Goal: Task Accomplishment & Management: Use online tool/utility

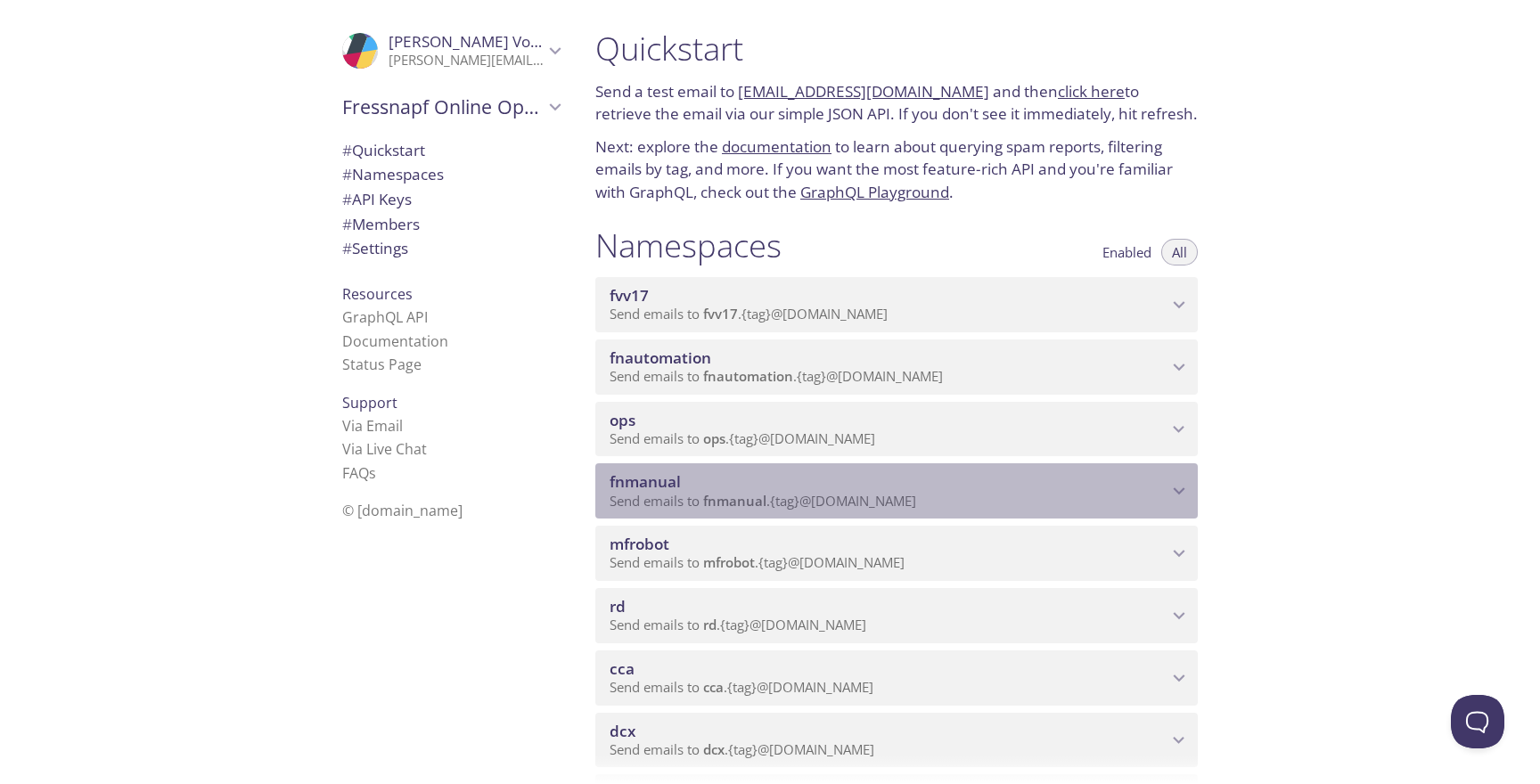
click at [711, 495] on span "fnmanual" at bounding box center [734, 500] width 63 height 18
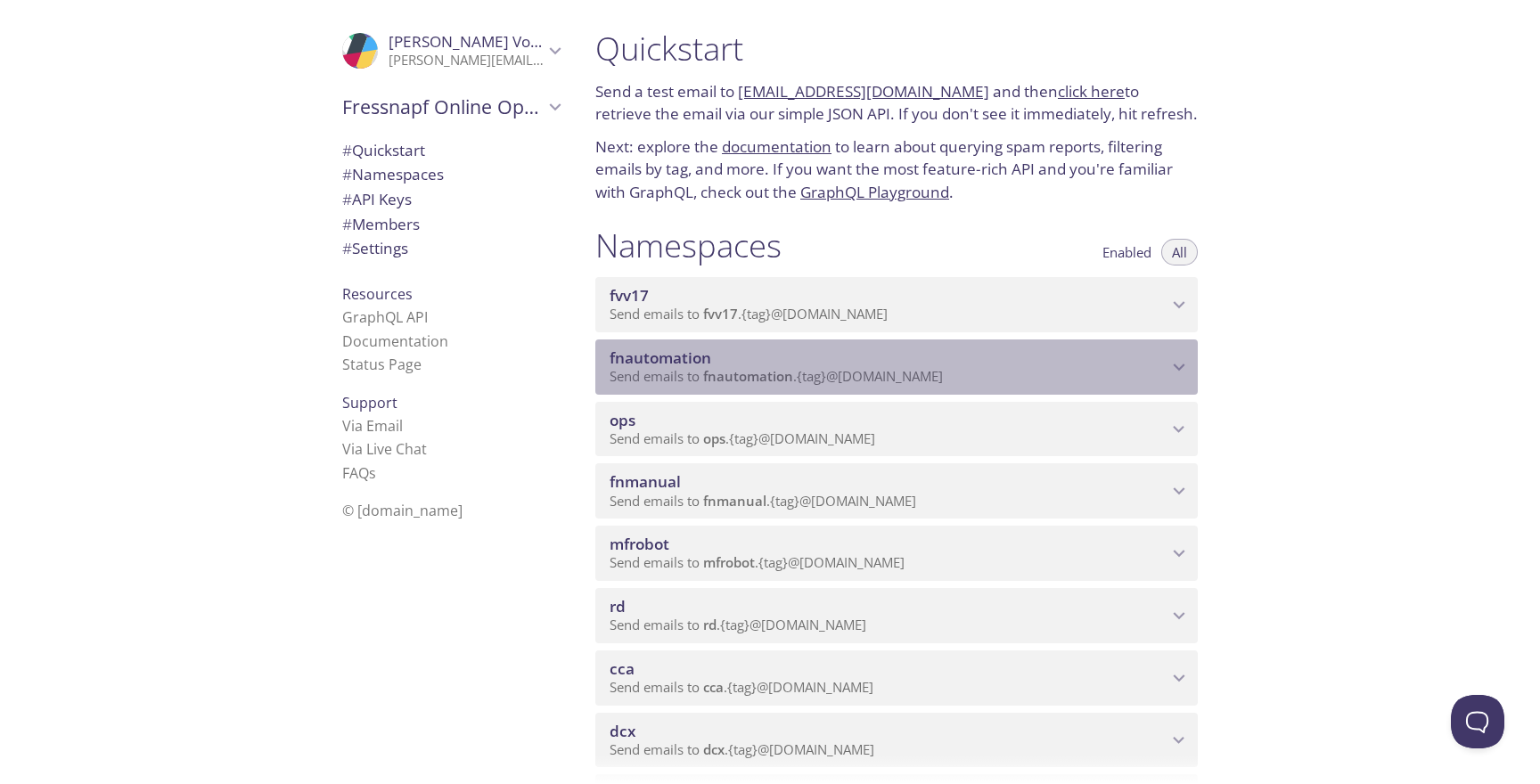
click at [962, 352] on span "fnautomation" at bounding box center [888, 357] width 558 height 19
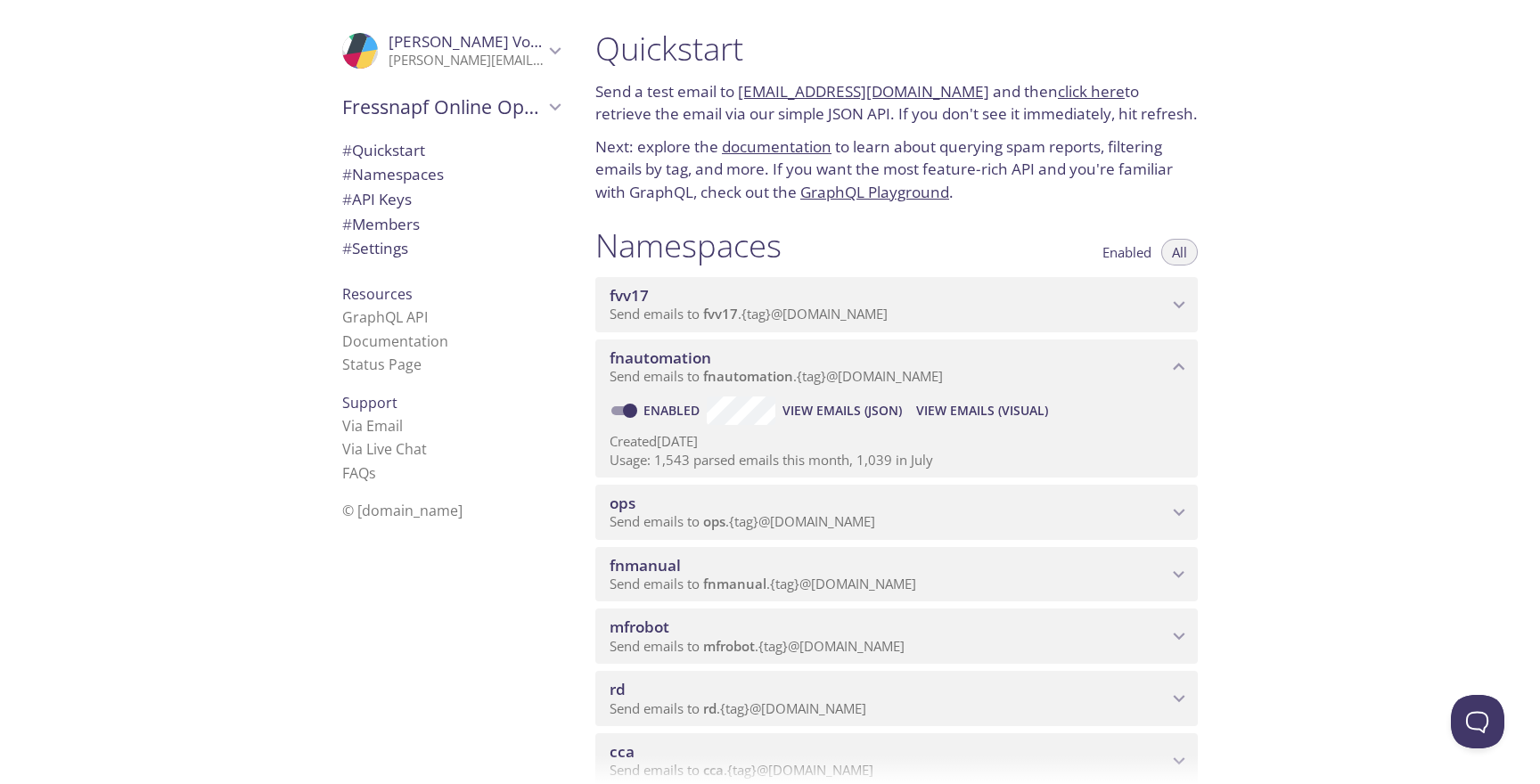
click at [985, 406] on span "View Emails (Visual)" at bounding box center [982, 410] width 132 height 21
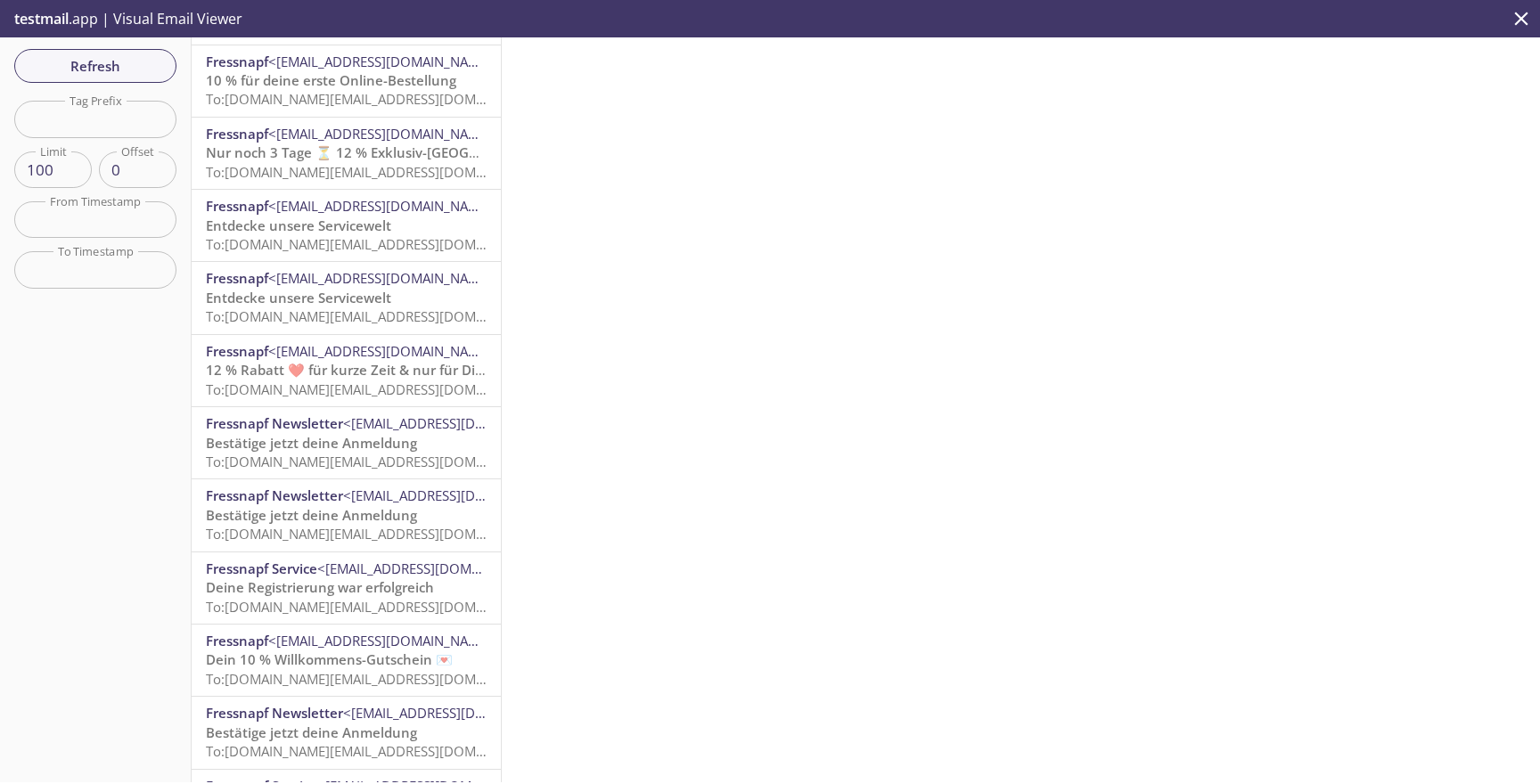
scroll to position [581, 0]
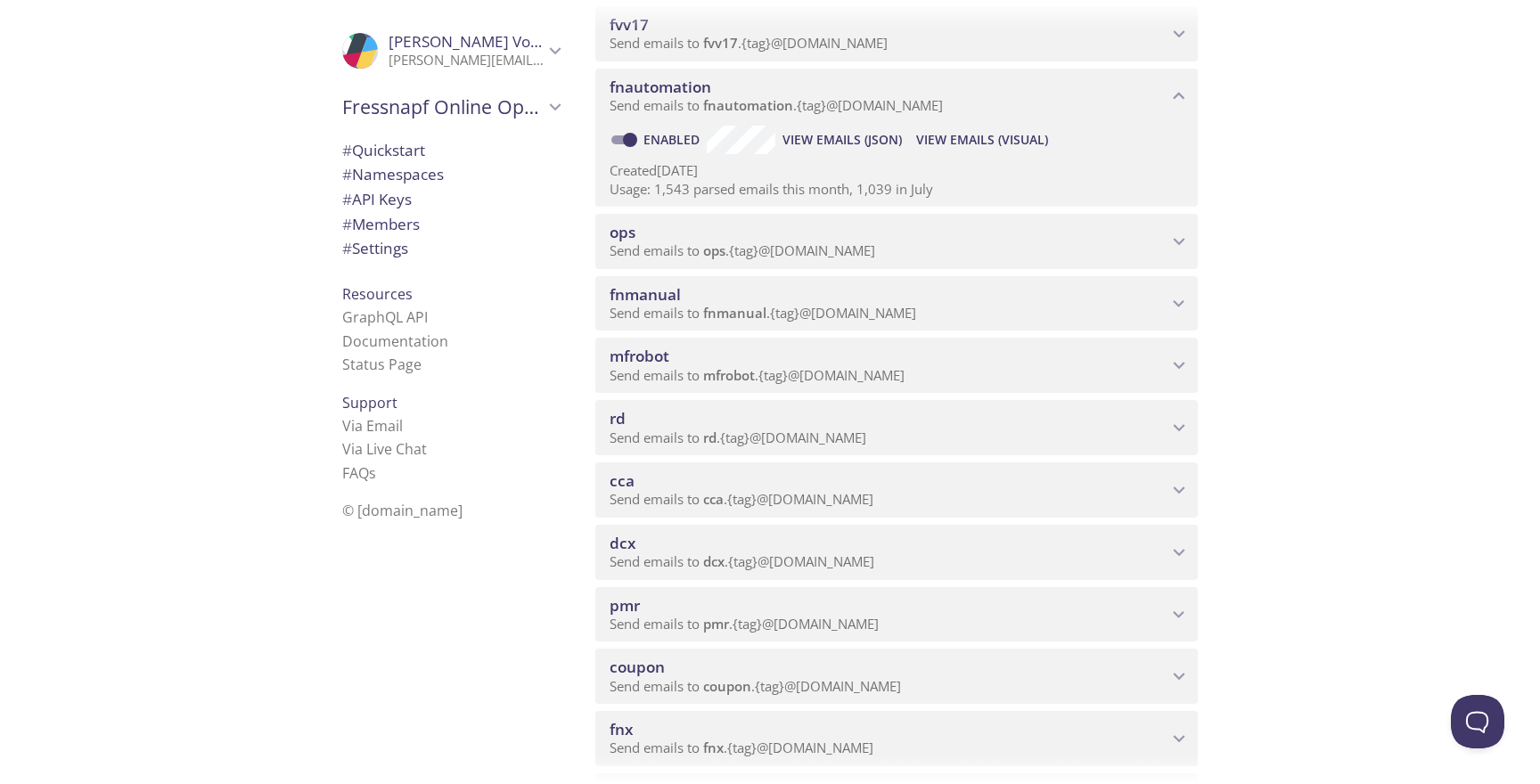
scroll to position [167, 0]
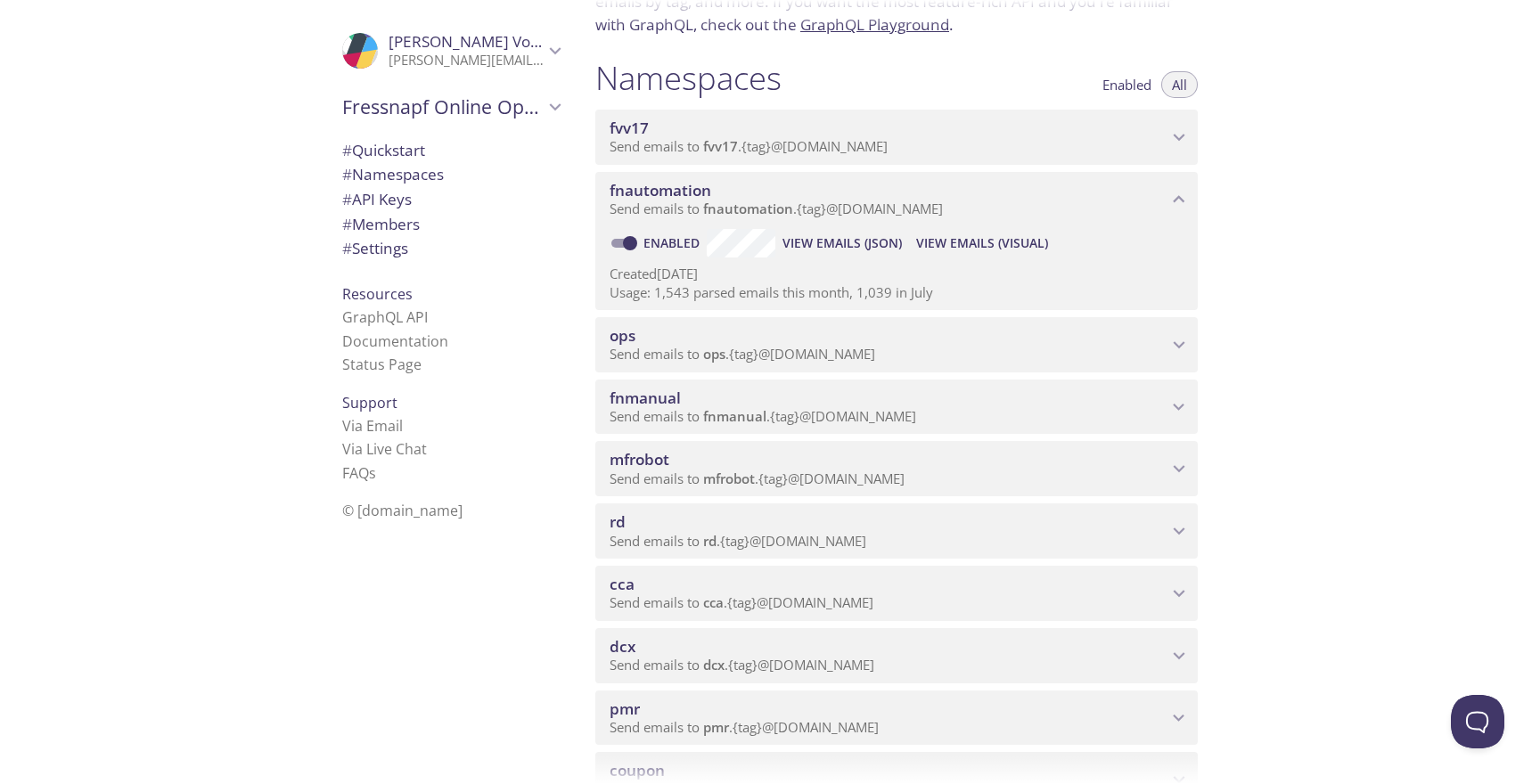
click at [865, 407] on span "Send emails to fnmanual . {tag} @[DOMAIN_NAME]" at bounding box center [763, 416] width 306 height 18
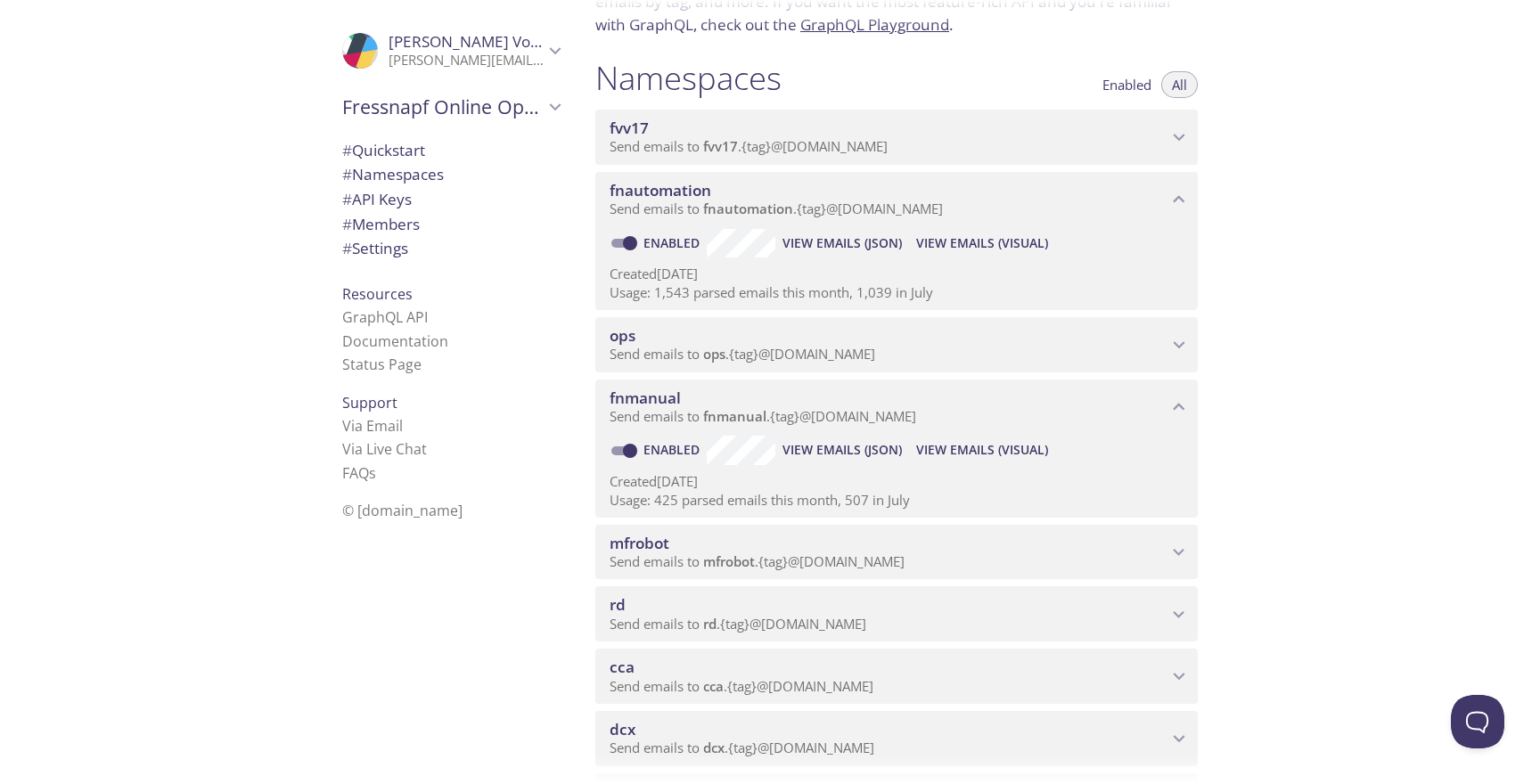
click at [971, 454] on span "View Emails (Visual)" at bounding box center [982, 449] width 132 height 21
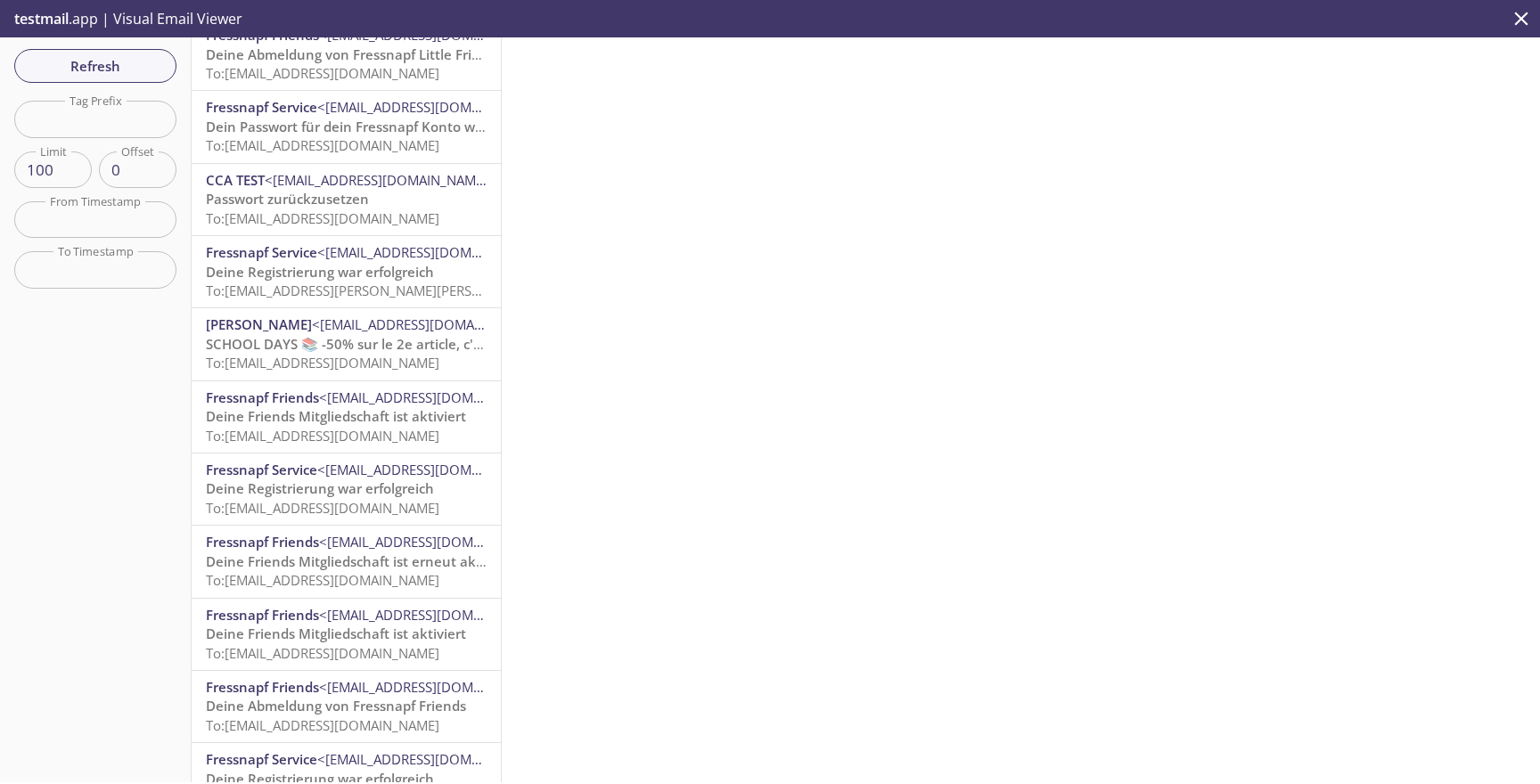
scroll to position [741, 0]
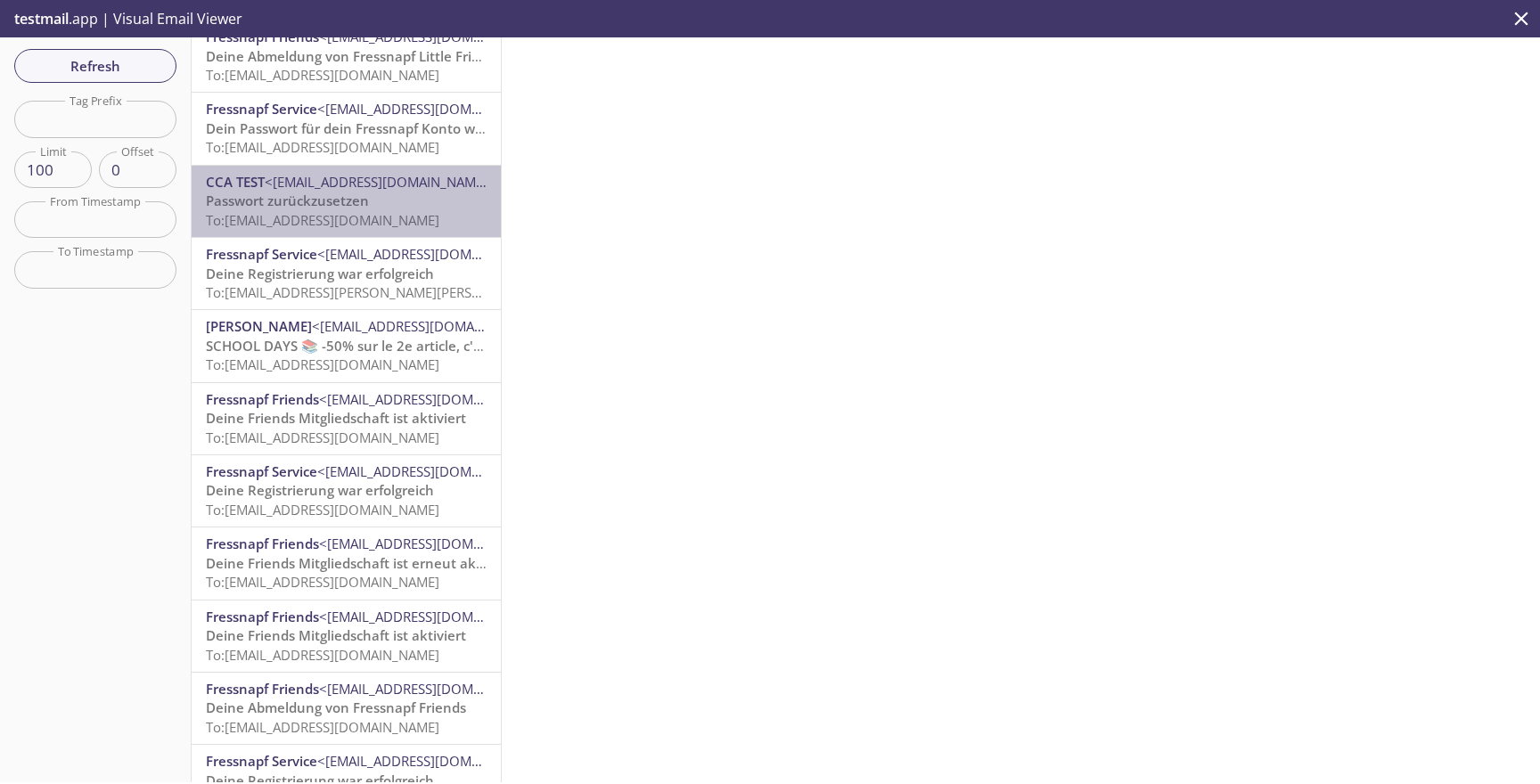
click at [420, 191] on p "Passwort zurückzusetzen To: [EMAIL_ADDRESS][DOMAIN_NAME]" at bounding box center [346, 210] width 280 height 38
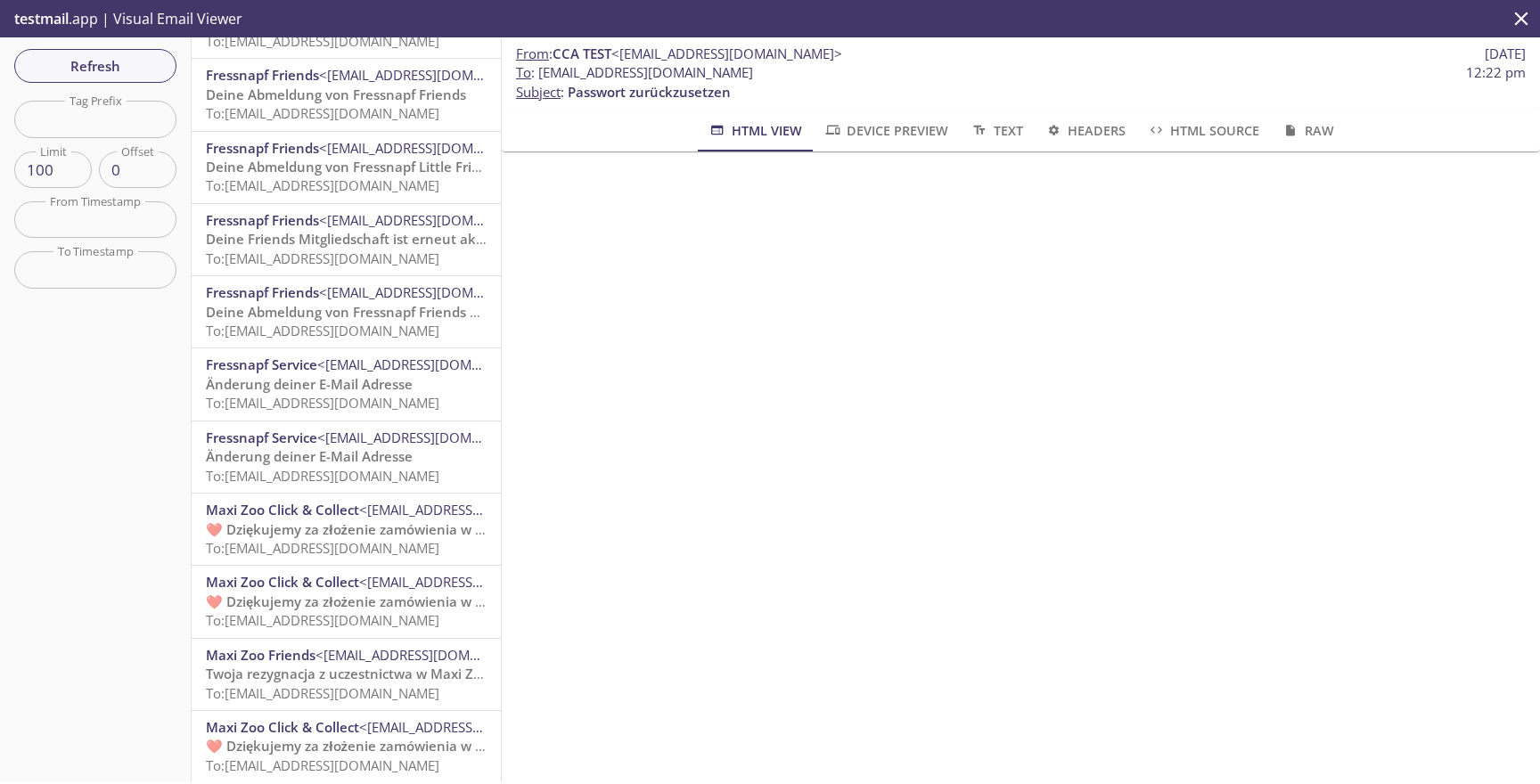
scroll to position [1662, 0]
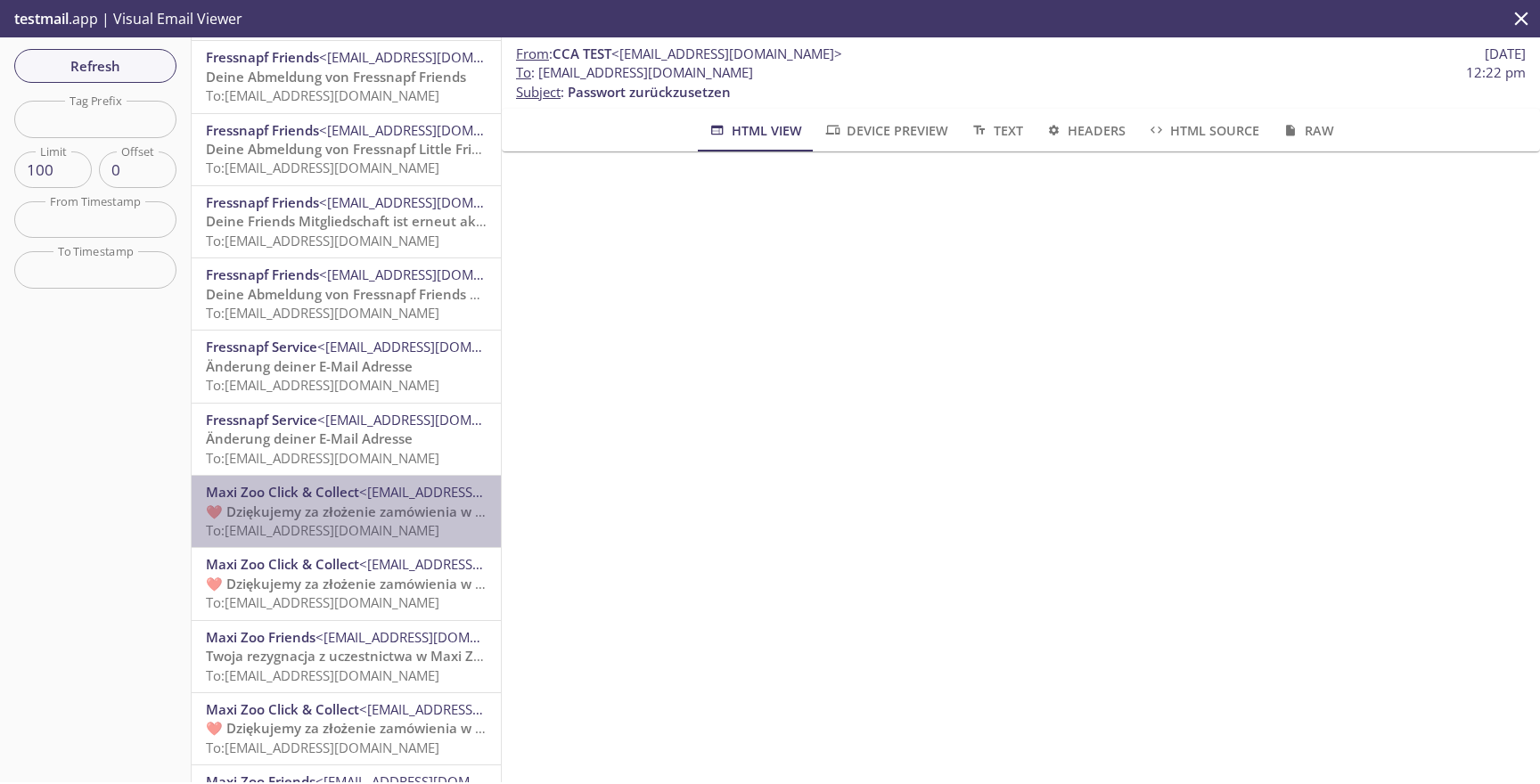
click at [325, 508] on span "❤️ Dziękujemy za złożenie zamówienia w Maxi Zoo" at bounding box center [369, 510] width 328 height 18
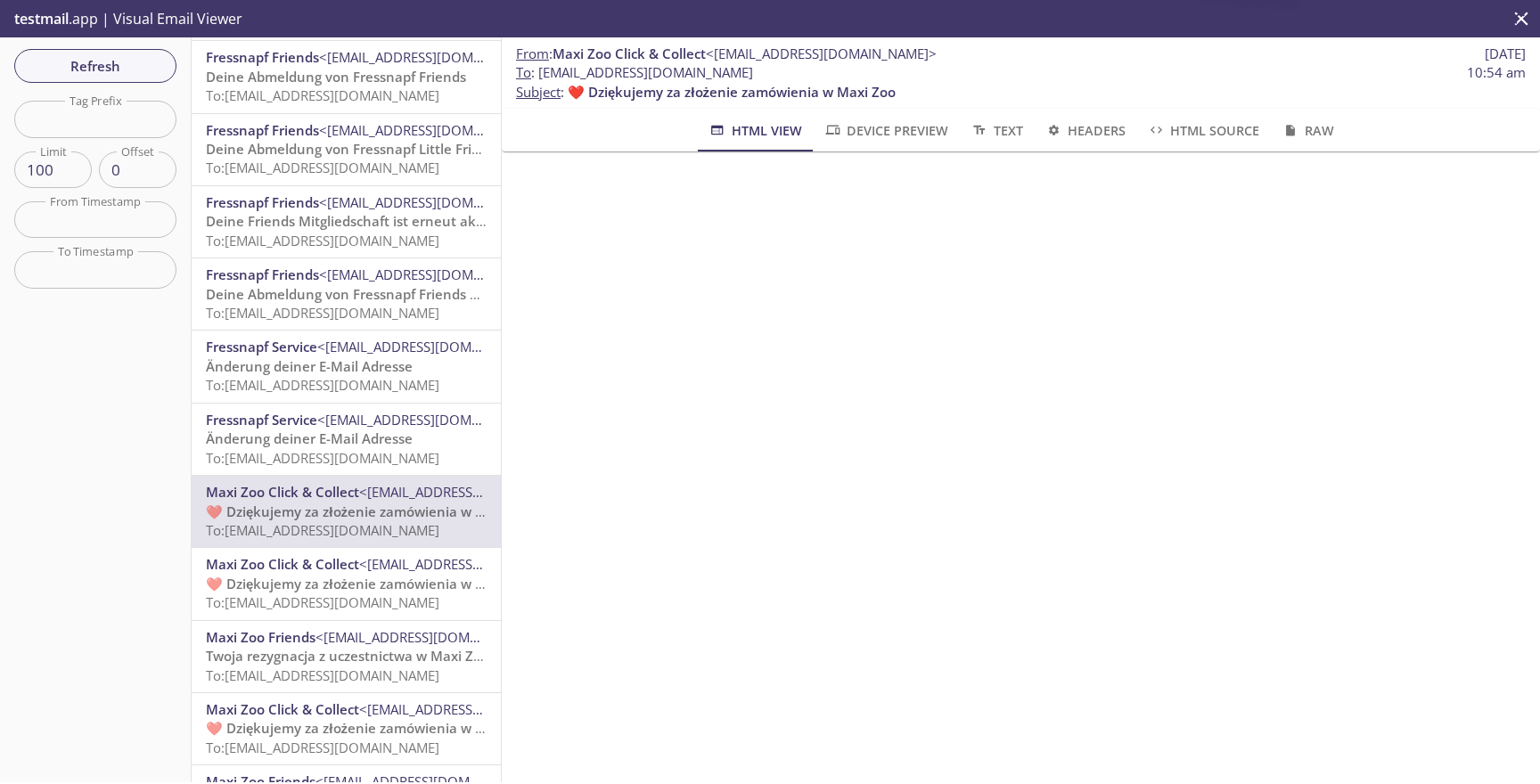
scroll to position [433, 0]
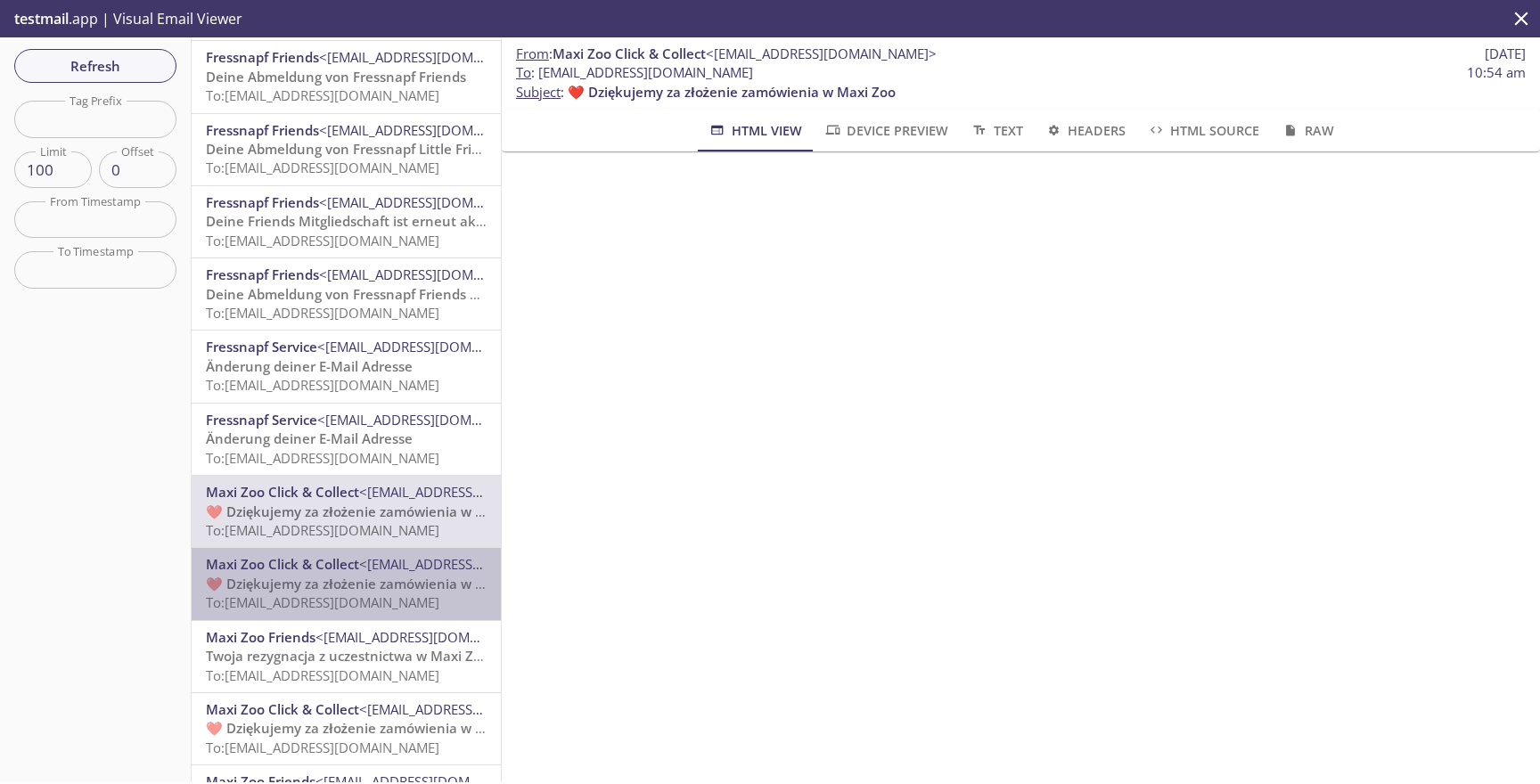
click at [292, 580] on span "❤️ Dziękujemy za złożenie zamówienia w Maxi Zoo" at bounding box center [369, 583] width 328 height 18
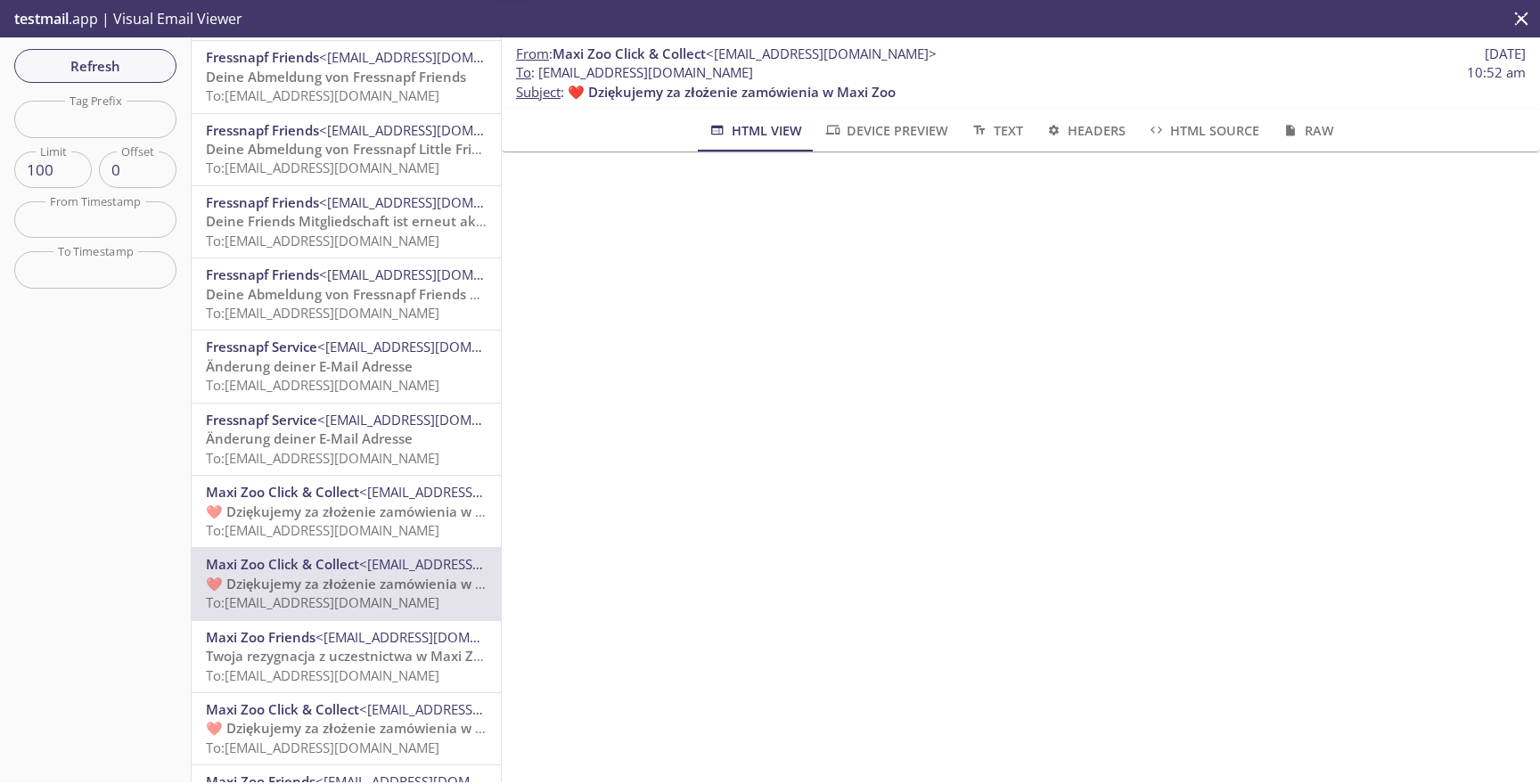
click at [330, 511] on span "❤️ Dziękujemy za złożenie zamówienia w Maxi Zoo" at bounding box center [369, 510] width 328 height 18
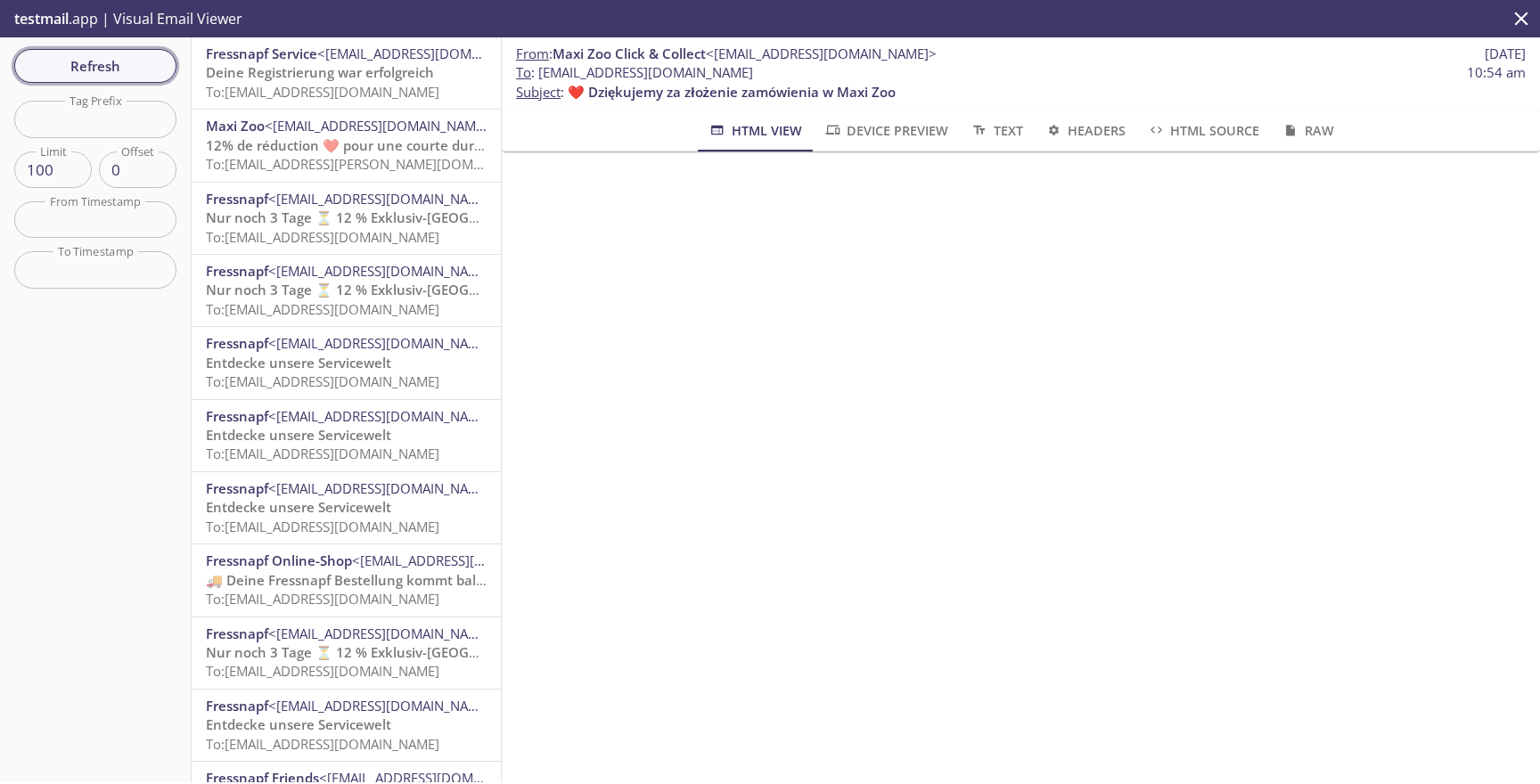
click at [99, 78] on button "Refresh" at bounding box center [95, 66] width 162 height 33
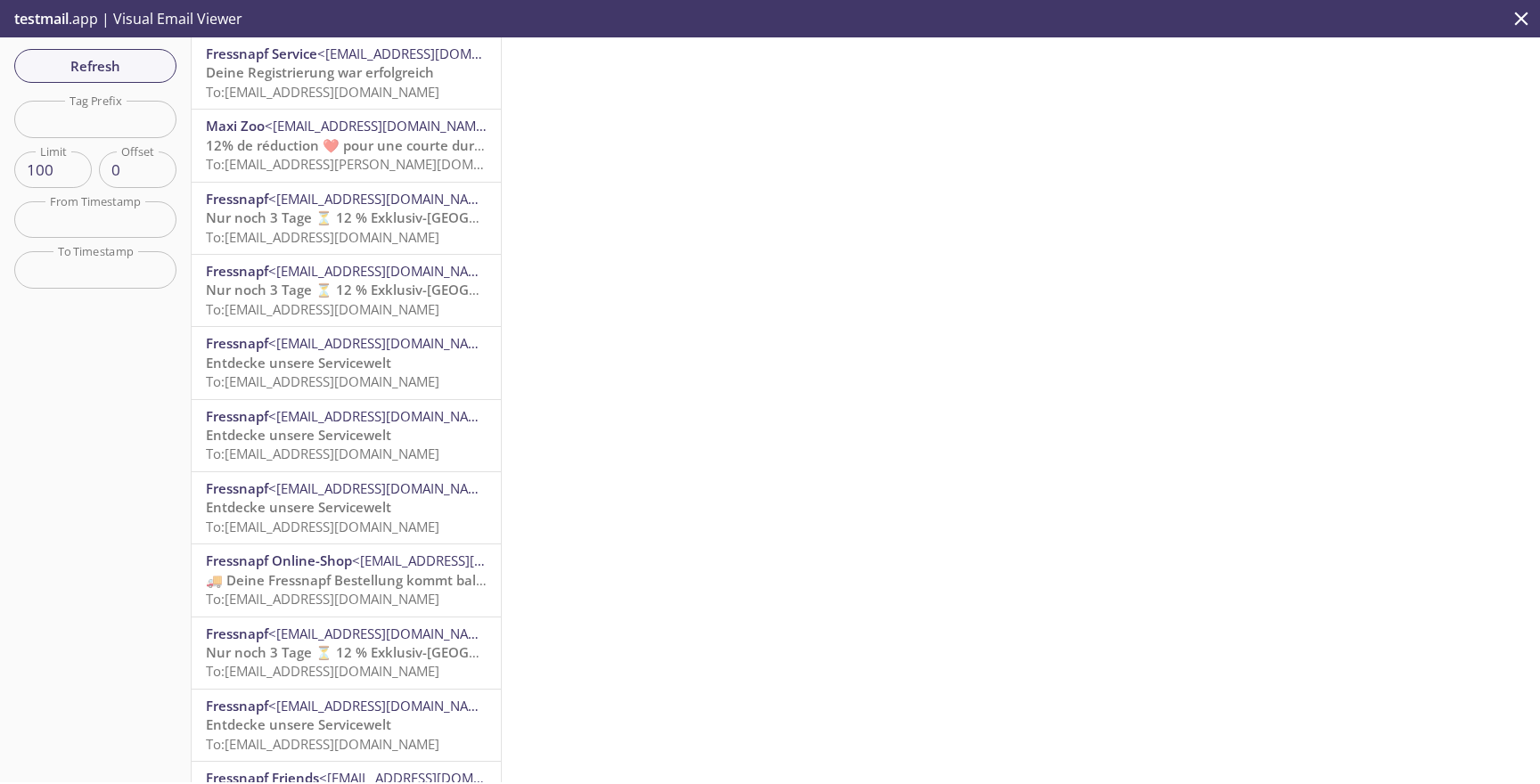
click at [738, 416] on div at bounding box center [1020, 409] width 1038 height 744
click at [343, 84] on span "To: [EMAIL_ADDRESS][DOMAIN_NAME]" at bounding box center [322, 91] width 233 height 18
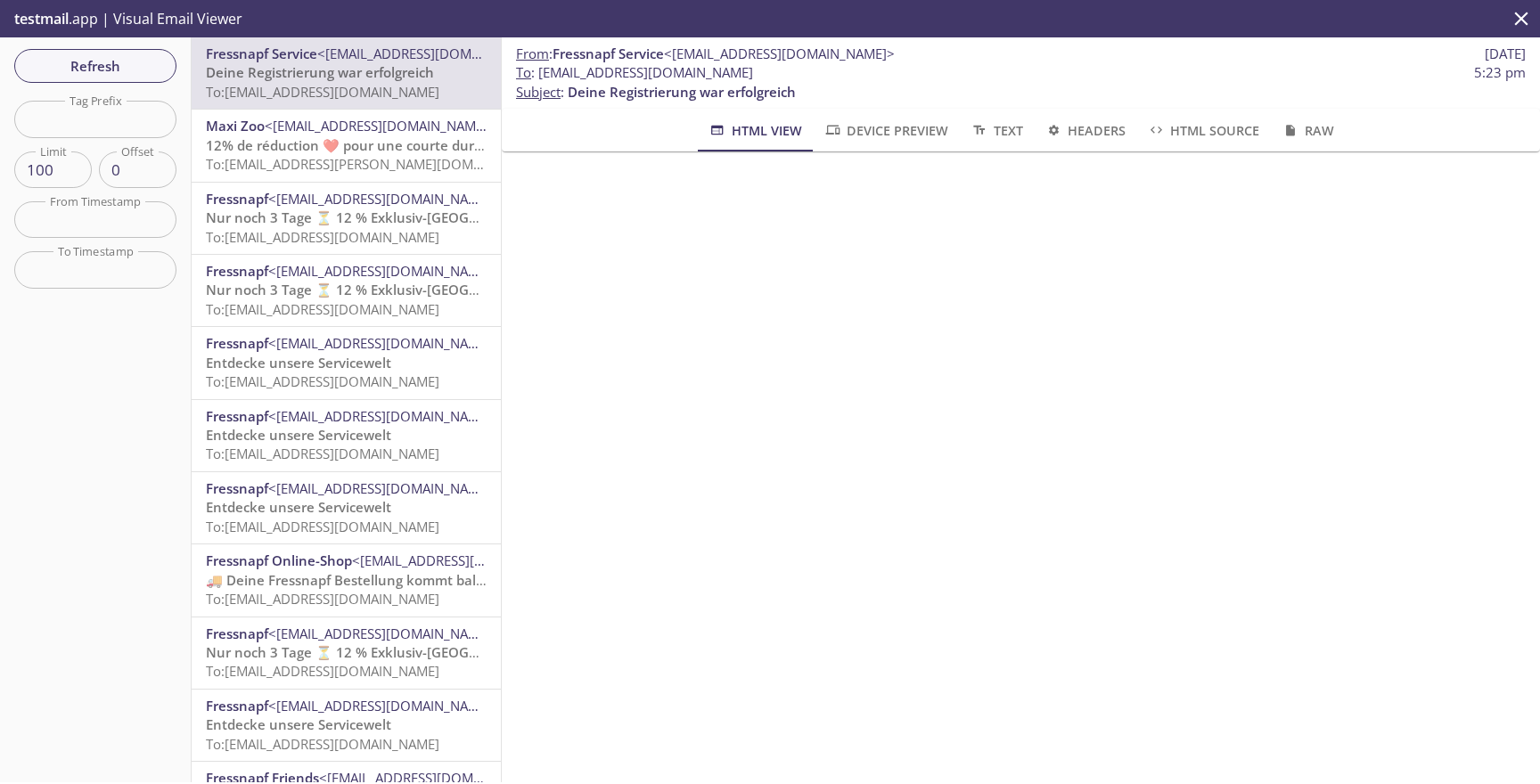
drag, startPoint x: 924, startPoint y: 74, endPoint x: 538, endPoint y: 75, distance: 386.0
click at [538, 75] on span "To : [EMAIL_ADDRESS][DOMAIN_NAME] 5:23 pm" at bounding box center [1021, 72] width 1010 height 19
copy span "[EMAIL_ADDRESS][DOMAIN_NAME]"
click at [110, 71] on span "Refresh" at bounding box center [96, 66] width 134 height 23
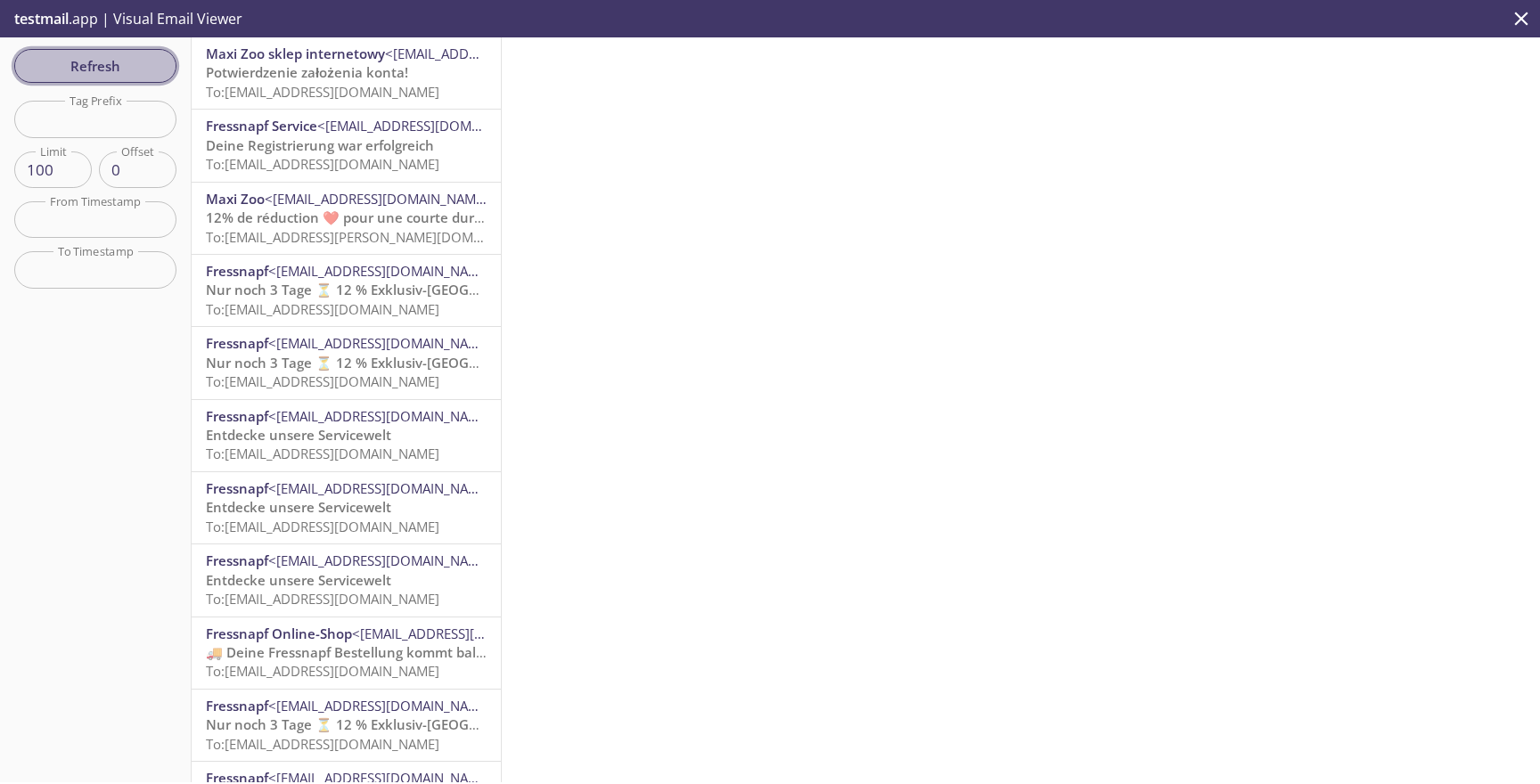
click at [114, 71] on span "Refresh" at bounding box center [96, 66] width 134 height 23
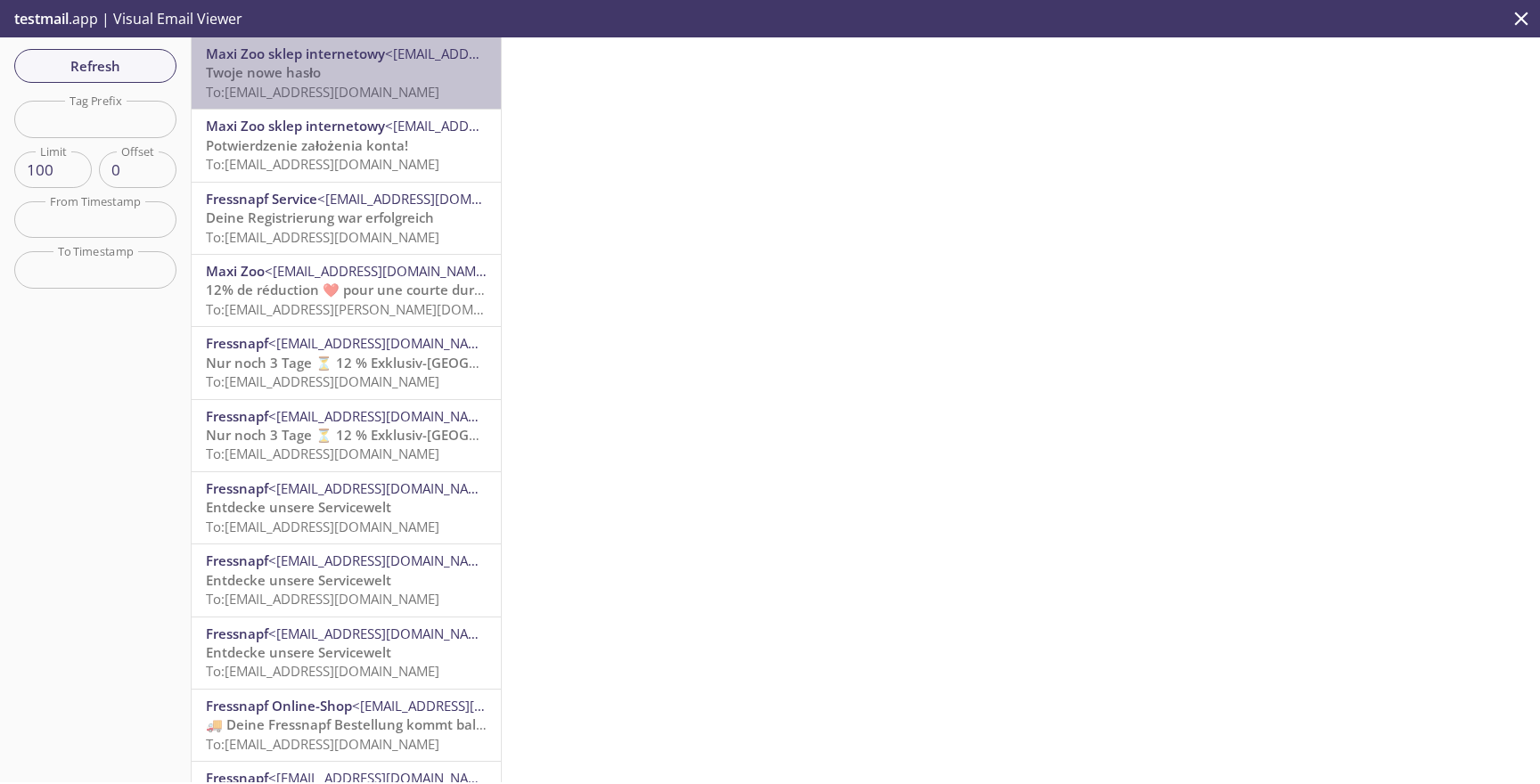
click at [341, 70] on p "Twoje nowe hasło To: [EMAIL_ADDRESS][DOMAIN_NAME]" at bounding box center [346, 82] width 280 height 38
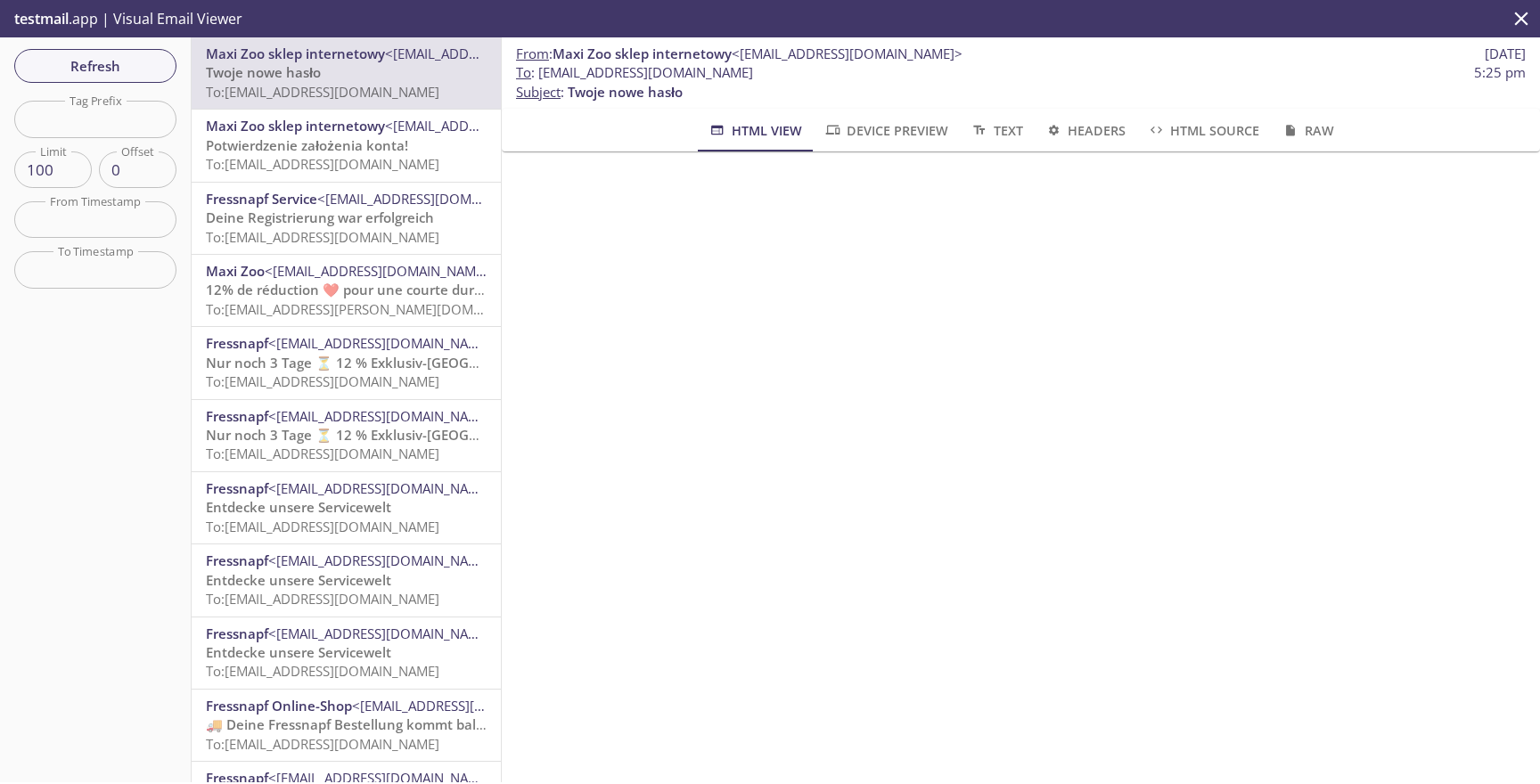
scroll to position [154, 0]
click at [372, 120] on span "Maxi Zoo sklep internetowy" at bounding box center [295, 125] width 179 height 18
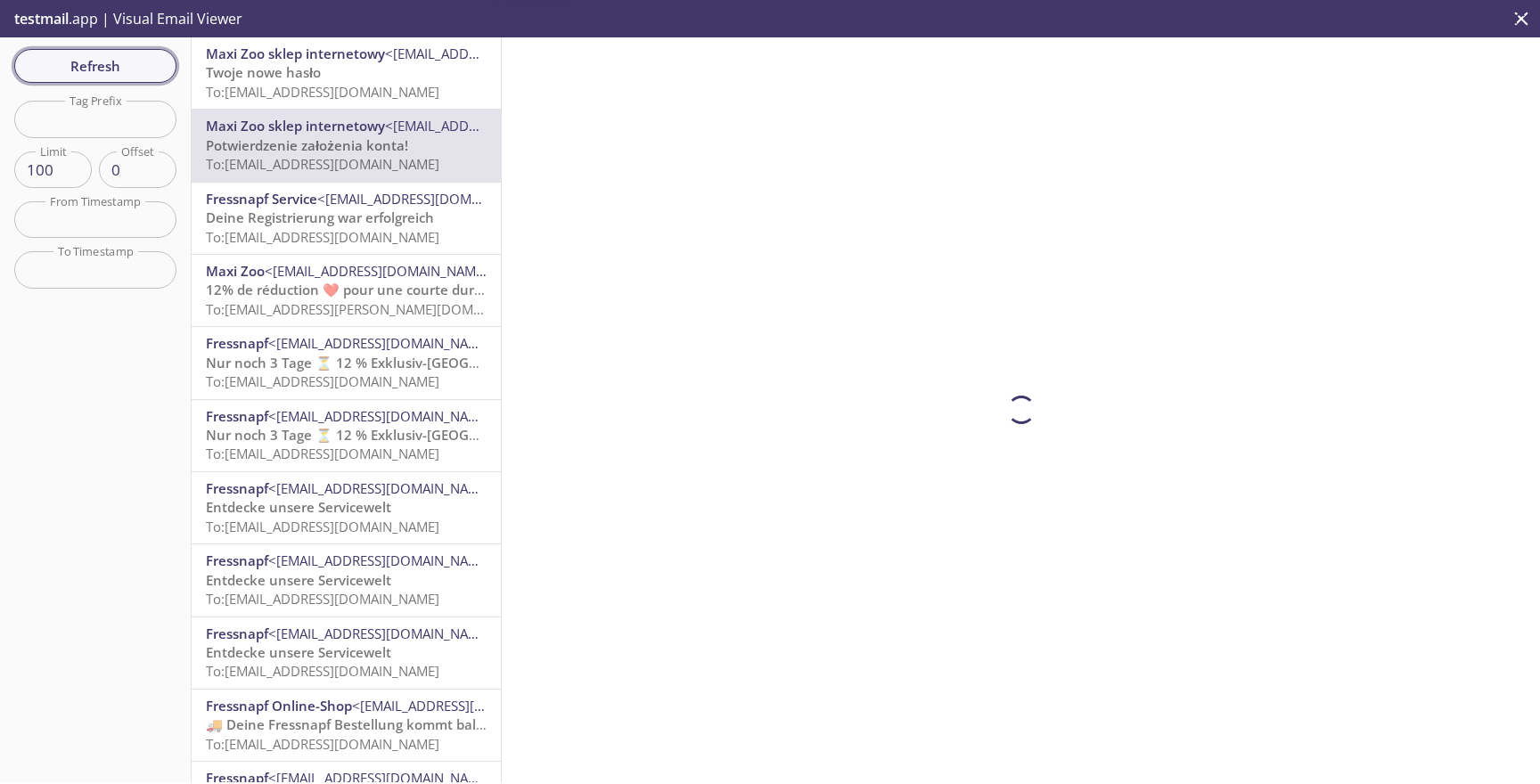
click at [127, 71] on span "Refresh" at bounding box center [96, 66] width 134 height 23
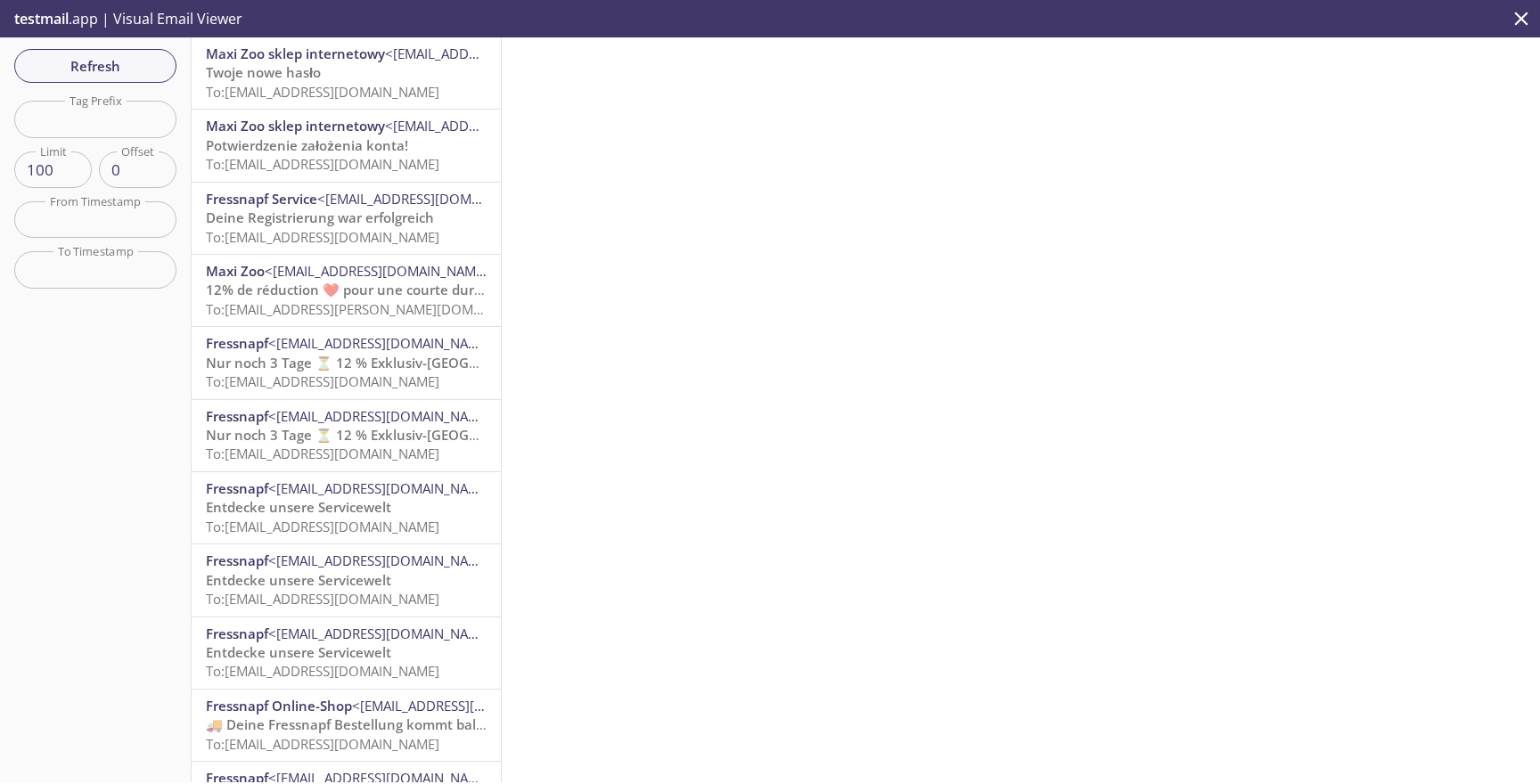
click at [319, 89] on span "To: [EMAIL_ADDRESS][DOMAIN_NAME]" at bounding box center [322, 91] width 233 height 18
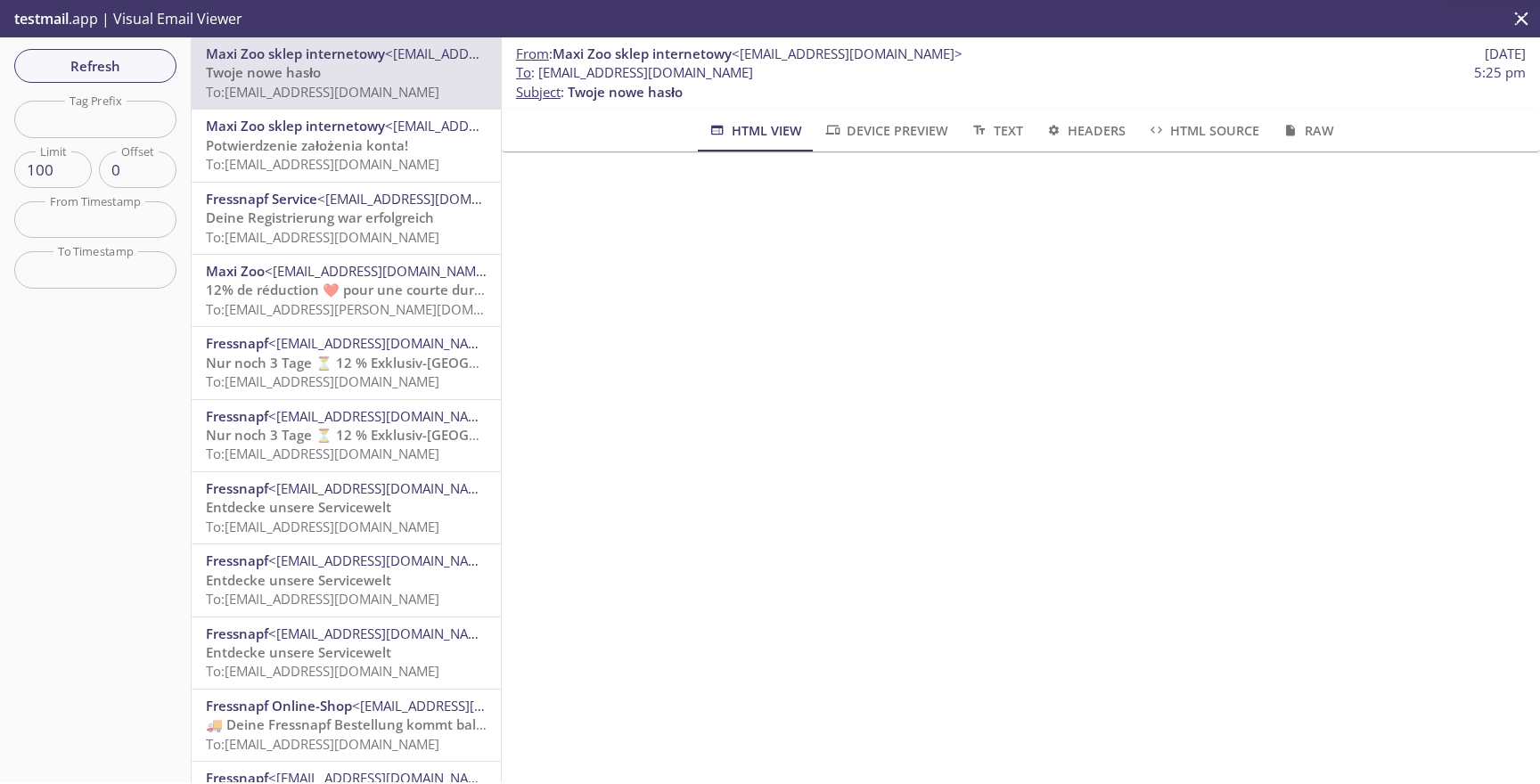
scroll to position [135, 0]
click at [393, 133] on span "<[EMAIL_ADDRESS][DOMAIN_NAME]>" at bounding box center [500, 125] width 231 height 18
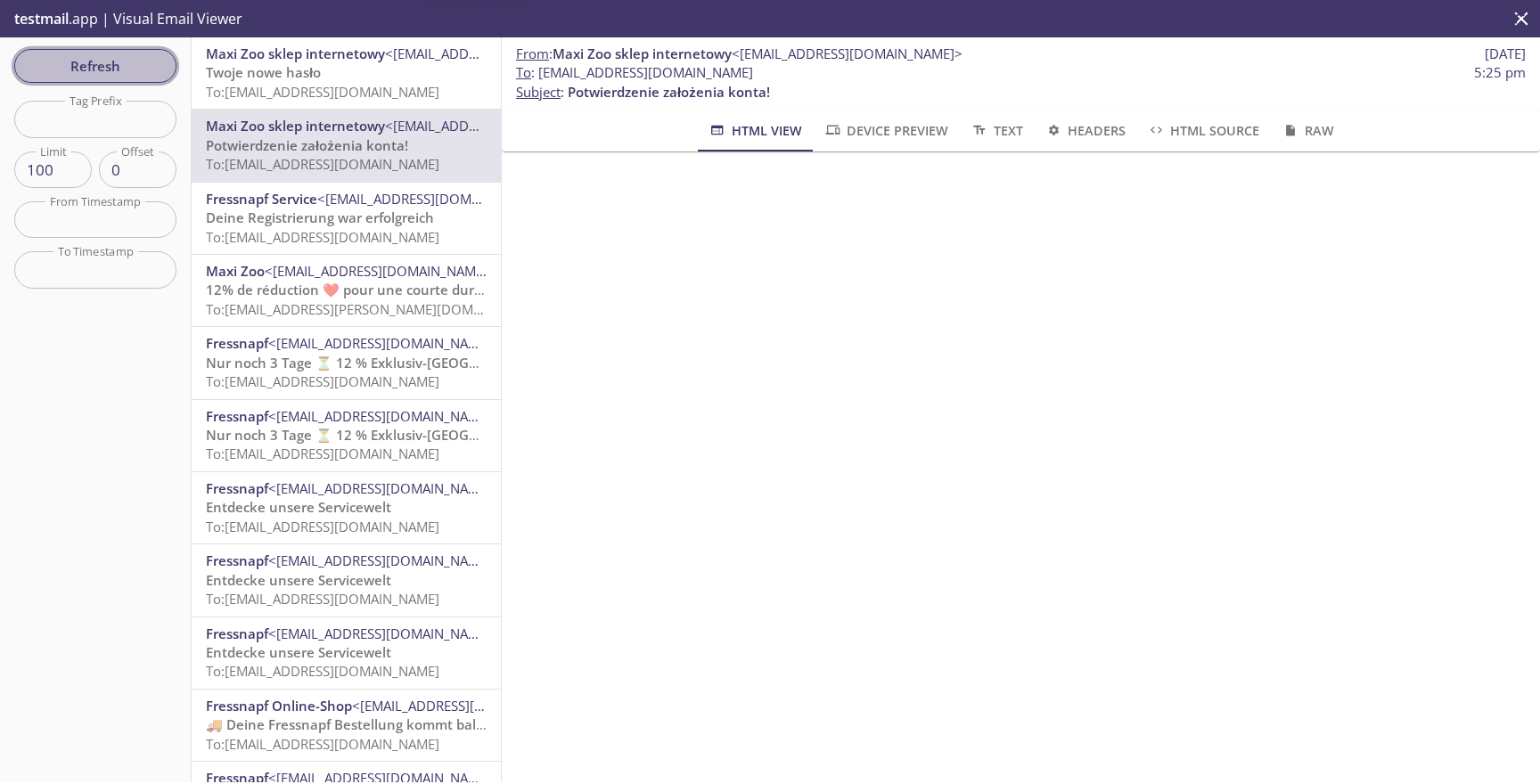
click at [123, 74] on span "Refresh" at bounding box center [96, 66] width 134 height 23
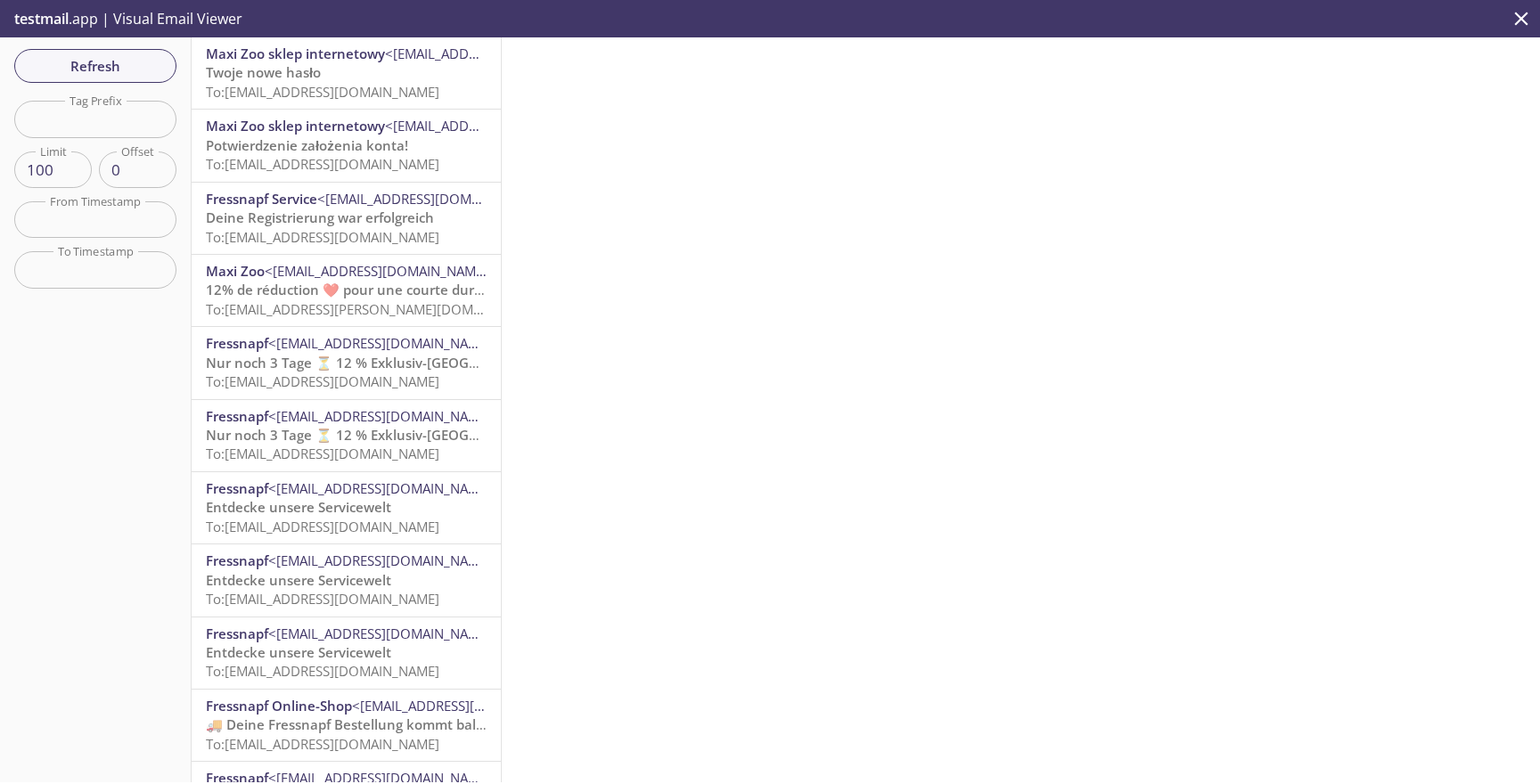
click at [362, 94] on span "To: [EMAIL_ADDRESS][DOMAIN_NAME]" at bounding box center [322, 91] width 233 height 18
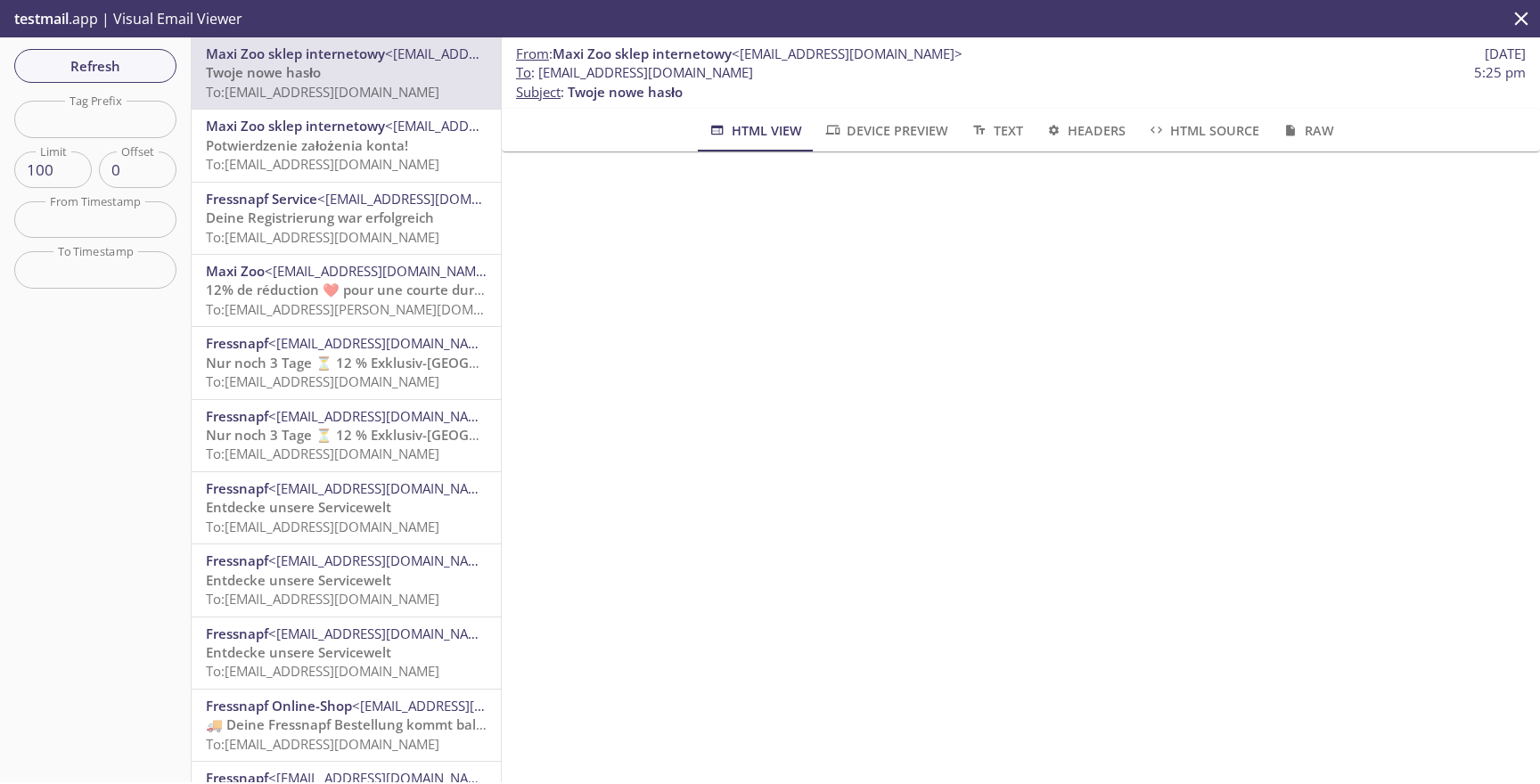
drag, startPoint x: 787, startPoint y: 76, endPoint x: 538, endPoint y: 72, distance: 249.0
click at [538, 71] on span "To : [EMAIL_ADDRESS][DOMAIN_NAME] 5:25 pm" at bounding box center [1021, 72] width 1010 height 19
copy span "[EMAIL_ADDRESS][DOMAIN_NAME]"
click at [131, 62] on span "Refresh" at bounding box center [96, 66] width 134 height 23
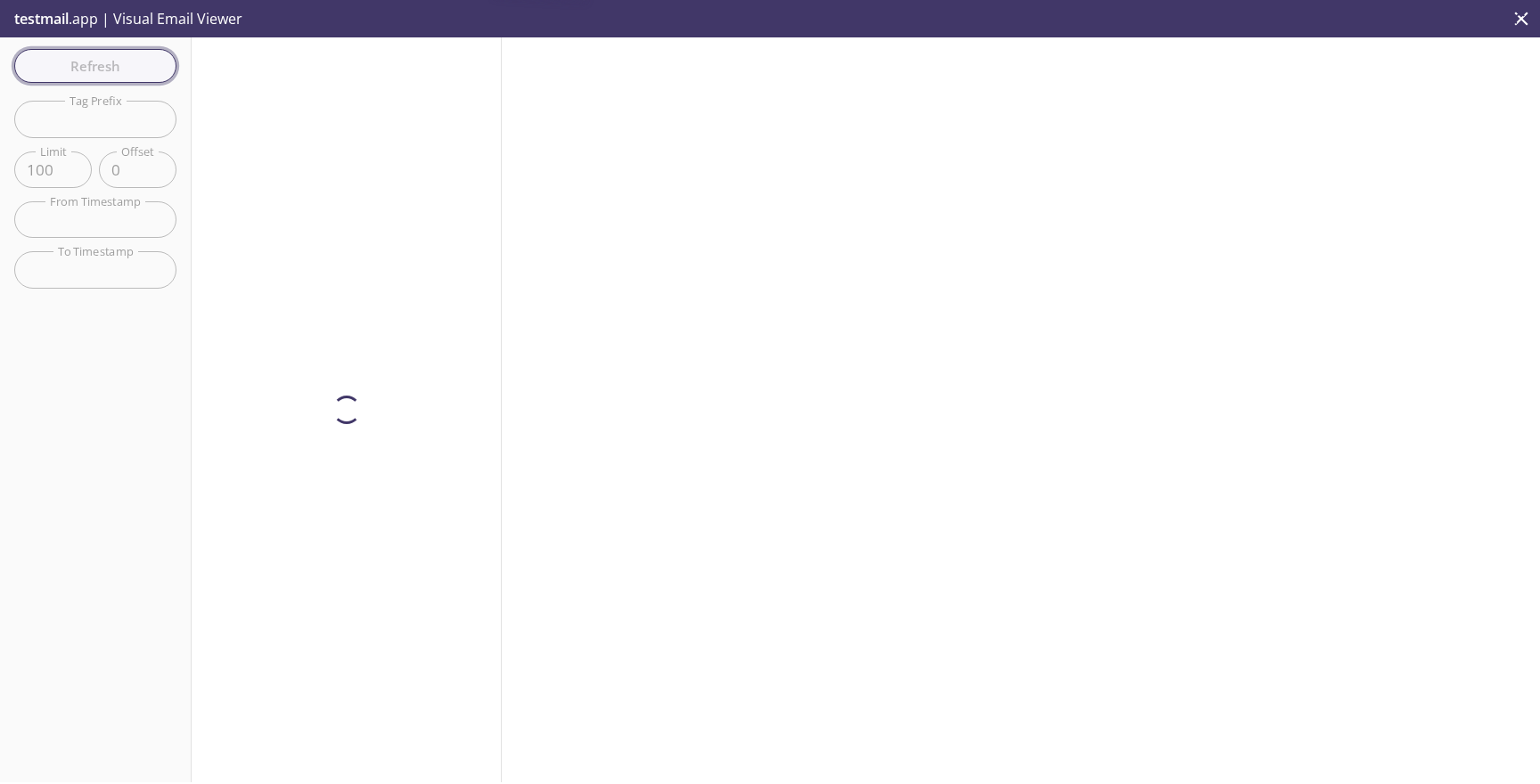
click at [131, 62] on div "Refresh Filters Tag Prefix Tag Prefix Limit 100 Limit Offset 0 Offset From Time…" at bounding box center [96, 409] width 191 height 744
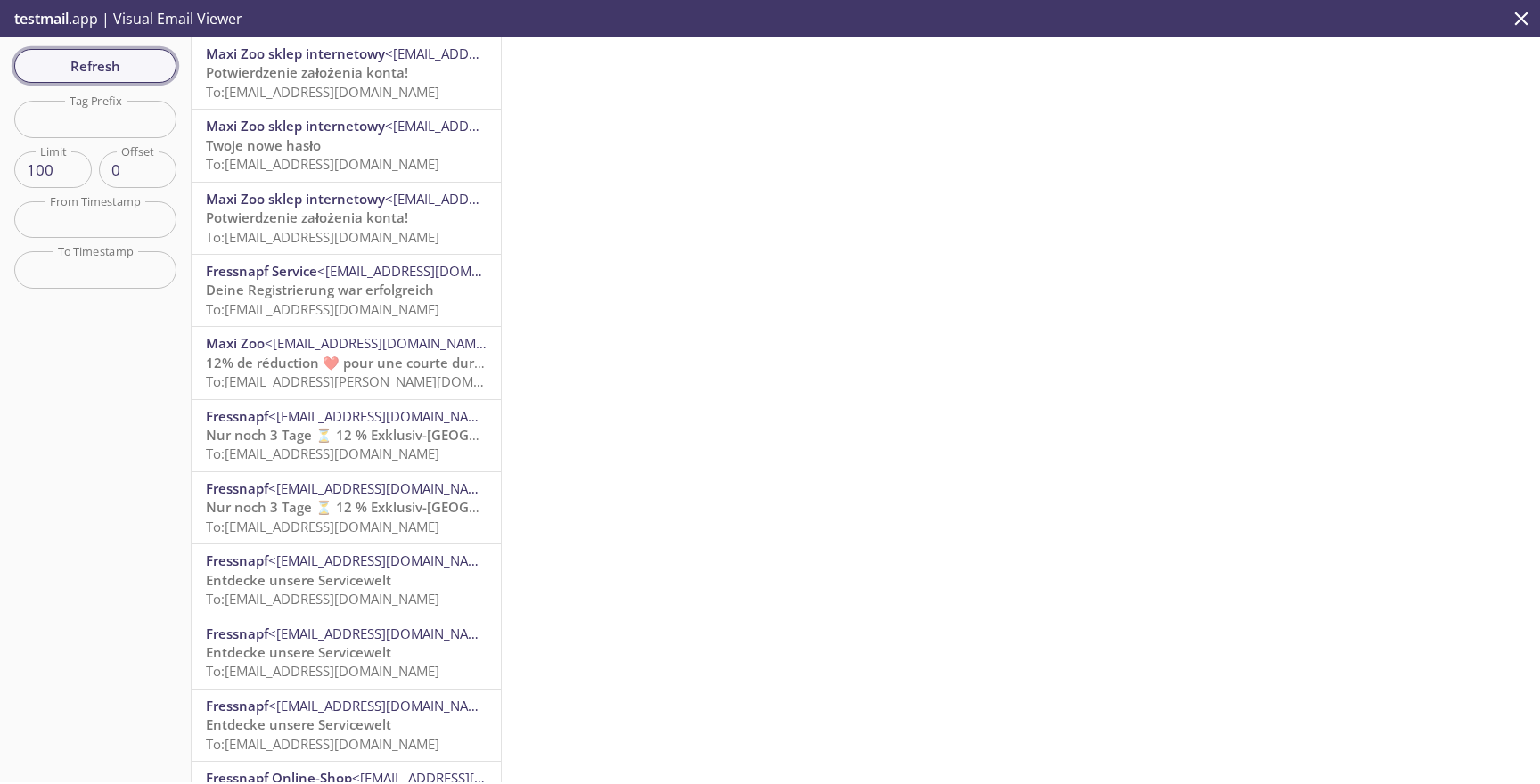
click at [107, 77] on span "Refresh" at bounding box center [96, 66] width 134 height 23
click at [352, 66] on span "Potwierdzenie założenia konta!" at bounding box center [307, 71] width 202 height 18
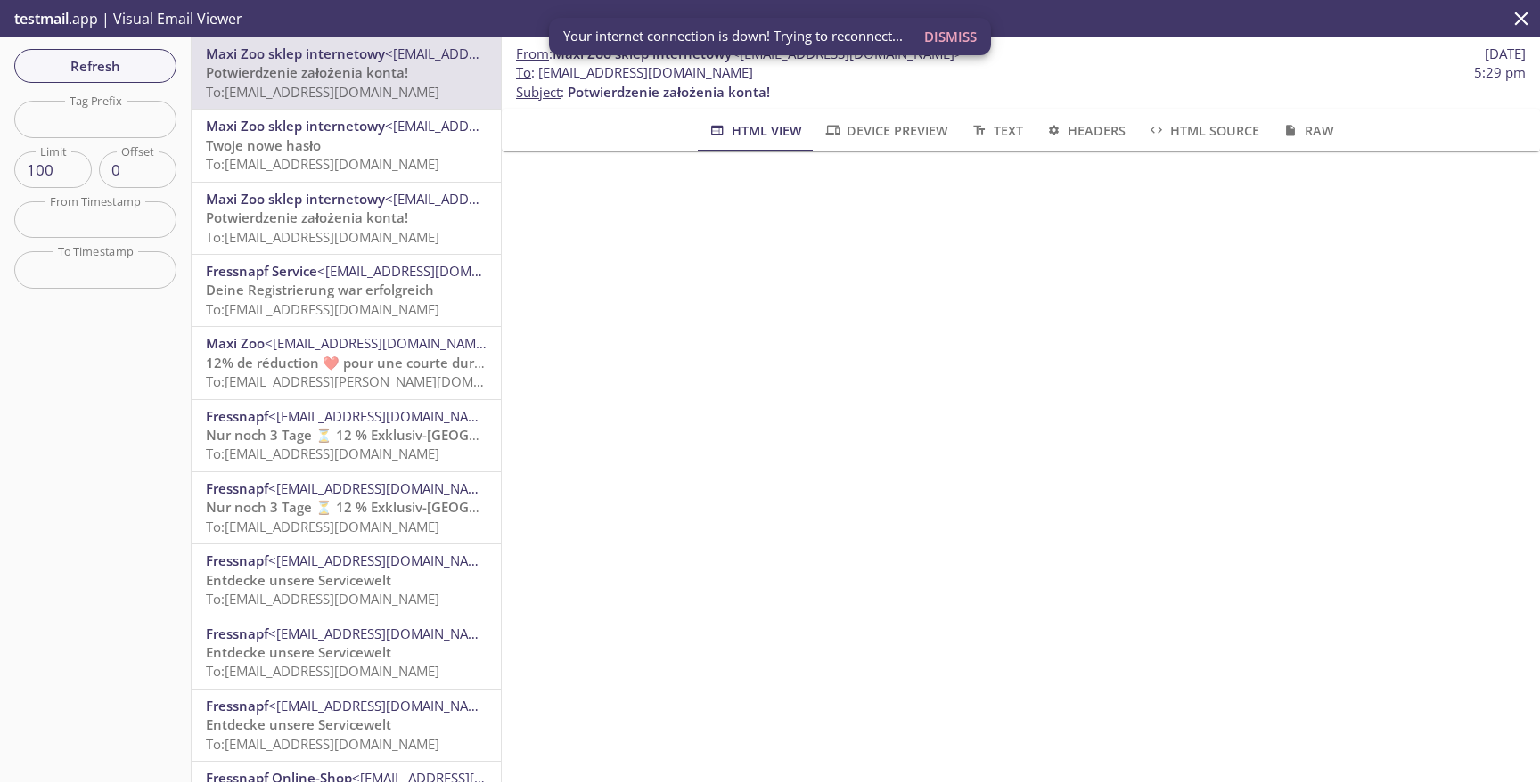
scroll to position [2, 0]
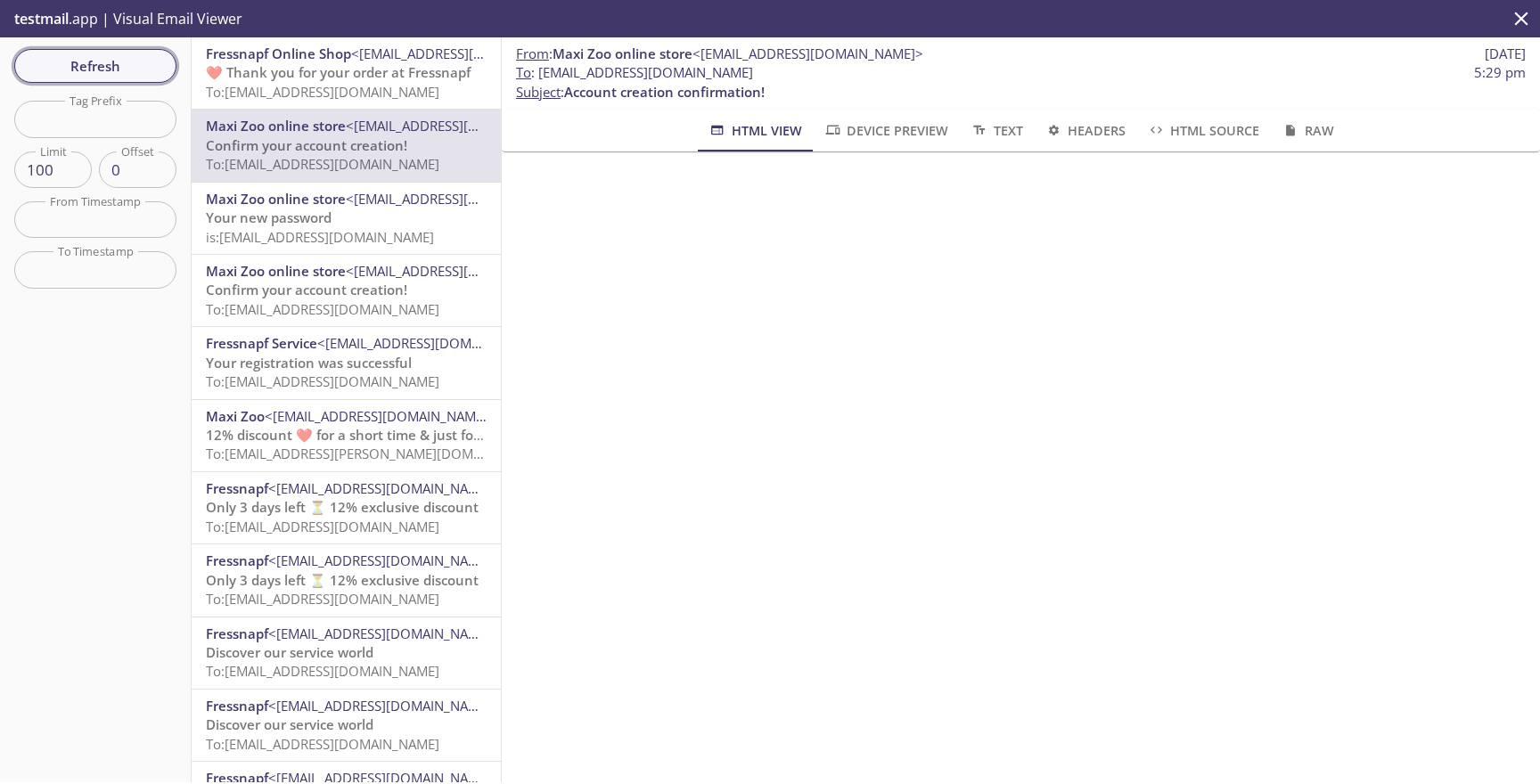
click at [68, 69] on span "Refresh" at bounding box center [96, 66] width 134 height 23
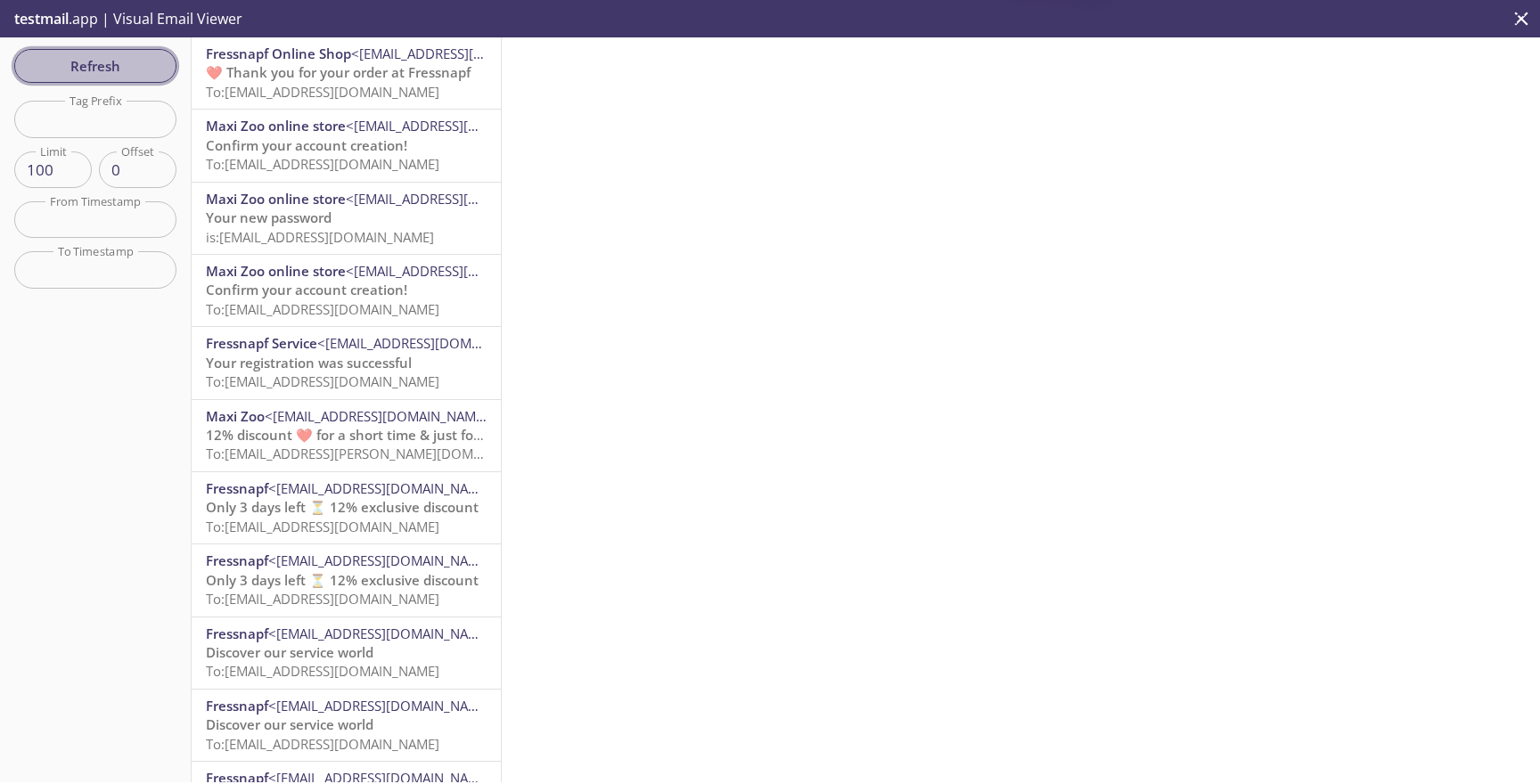
click at [85, 76] on span "Refresh" at bounding box center [96, 66] width 134 height 23
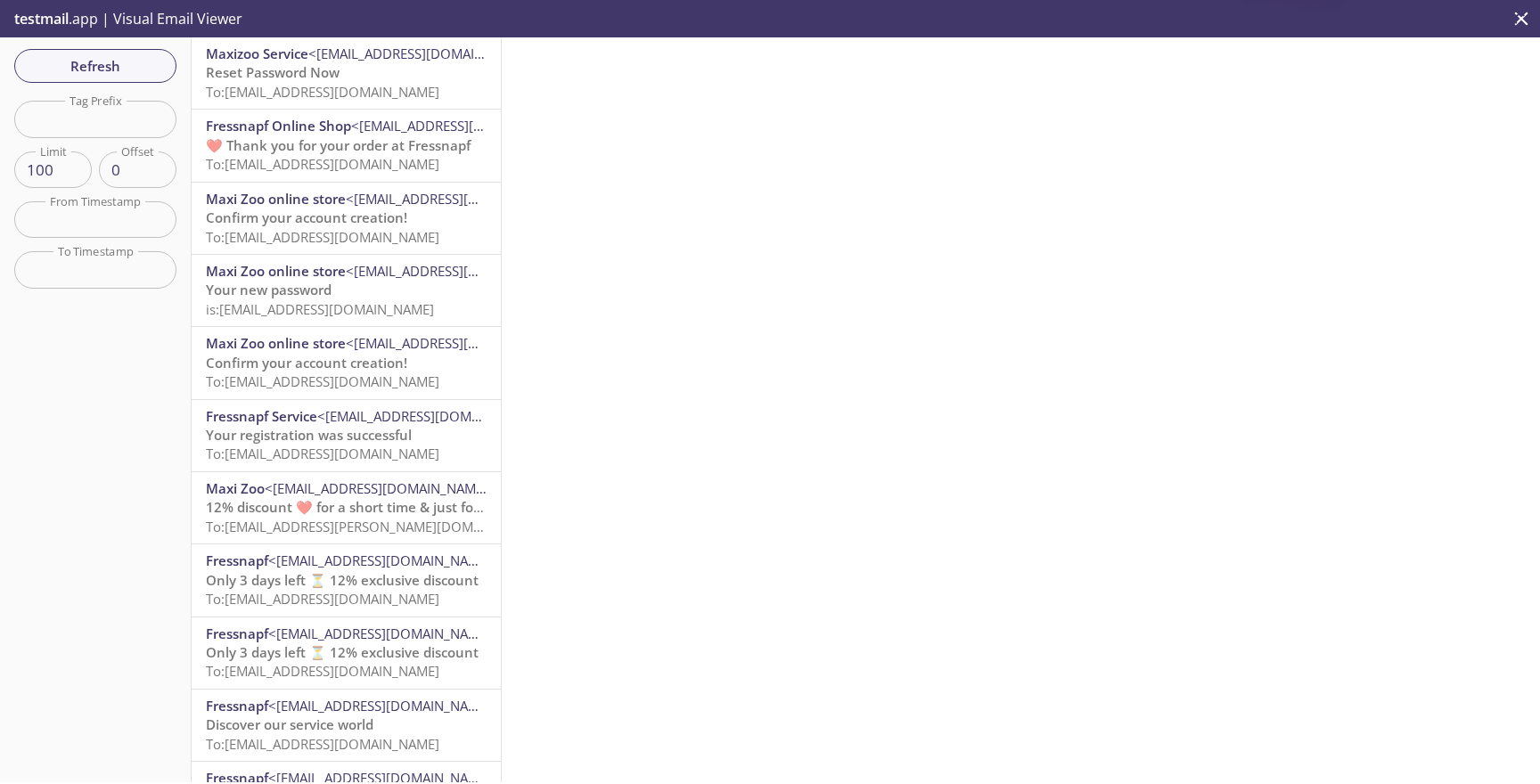
click at [430, 73] on p "Reset Password Now To: [EMAIL_ADDRESS][DOMAIN_NAME]" at bounding box center [346, 82] width 280 height 38
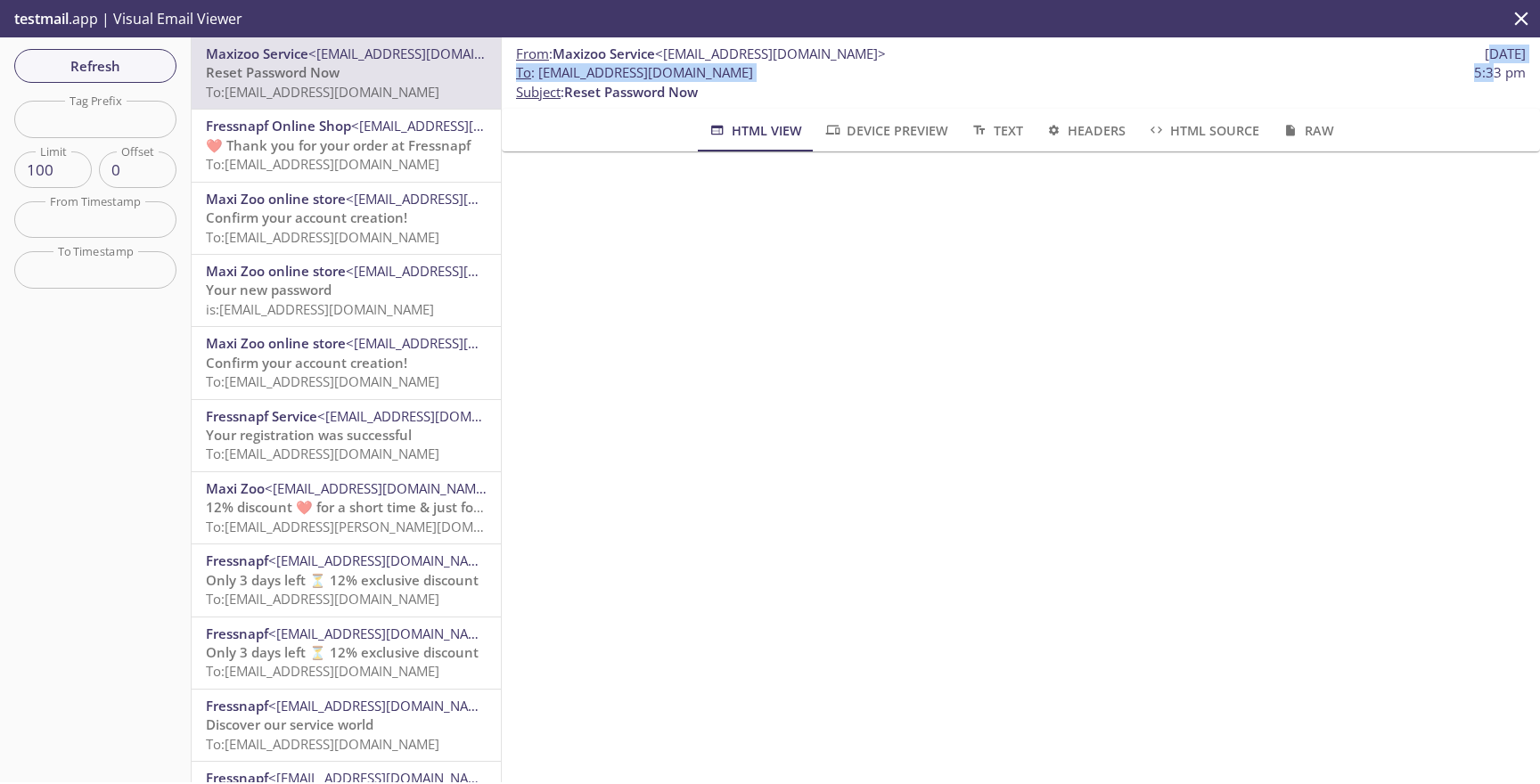
drag, startPoint x: 1454, startPoint y: 57, endPoint x: 1491, endPoint y: 80, distance: 43.6
click at [1491, 80] on div "From : Maxizoo Service <[EMAIL_ADDRESS][DOMAIN_NAME]> [DATE] To : [EMAIL_ADDRES…" at bounding box center [1020, 72] width 1038 height 71
